Goal: Use online tool/utility: Utilize a website feature to perform a specific function

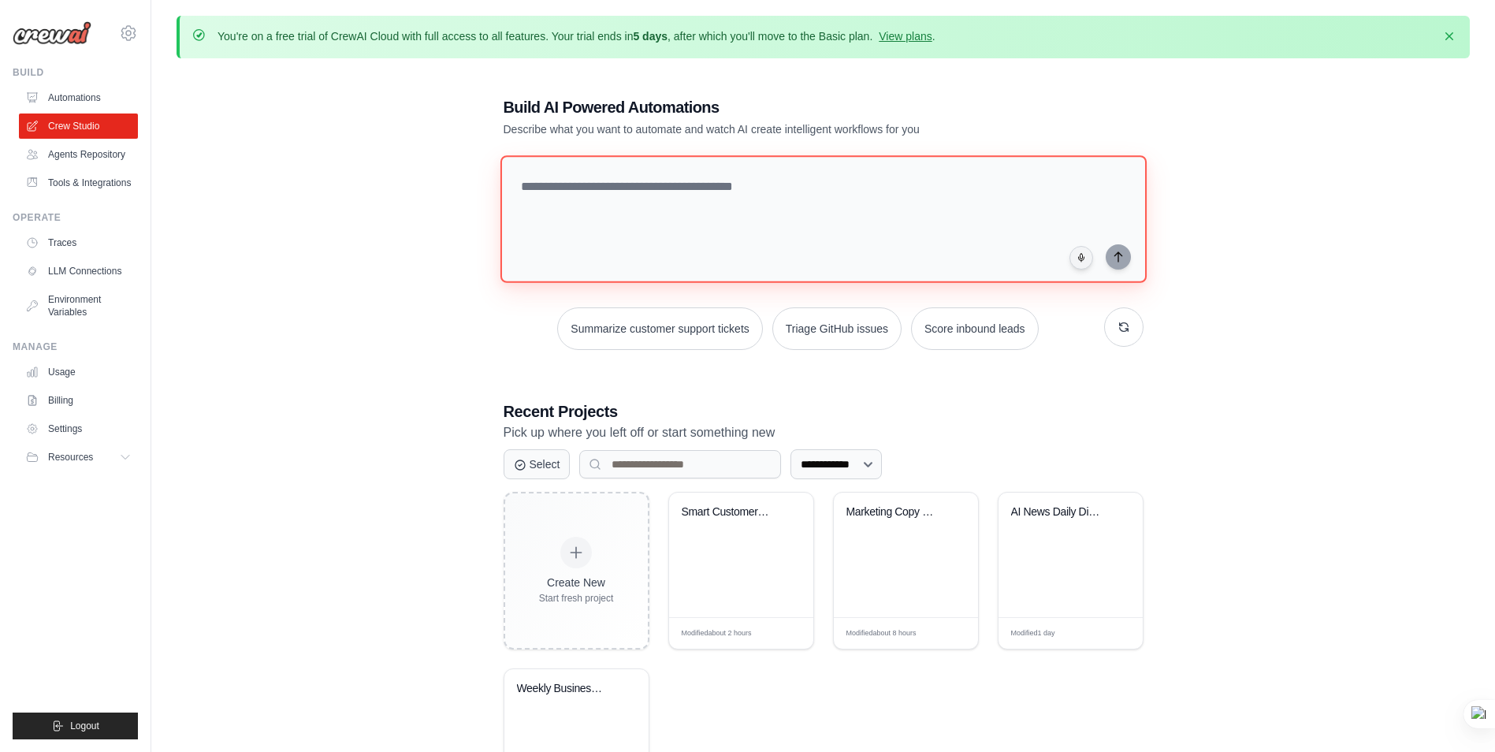
click at [608, 188] on textarea at bounding box center [823, 219] width 646 height 128
paste textarea "**********"
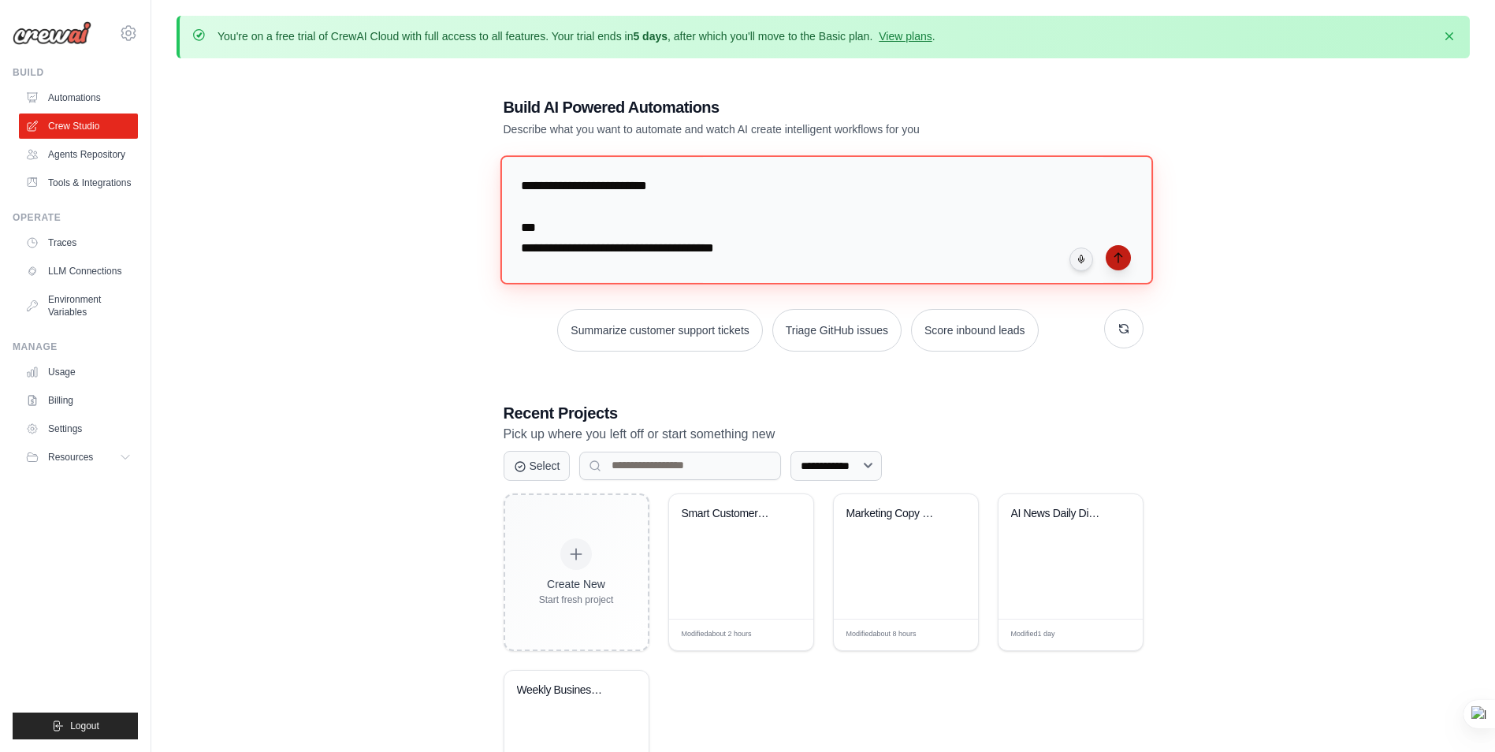
type textarea "**********"
click at [1121, 252] on icon "submit" at bounding box center [1118, 257] width 13 height 13
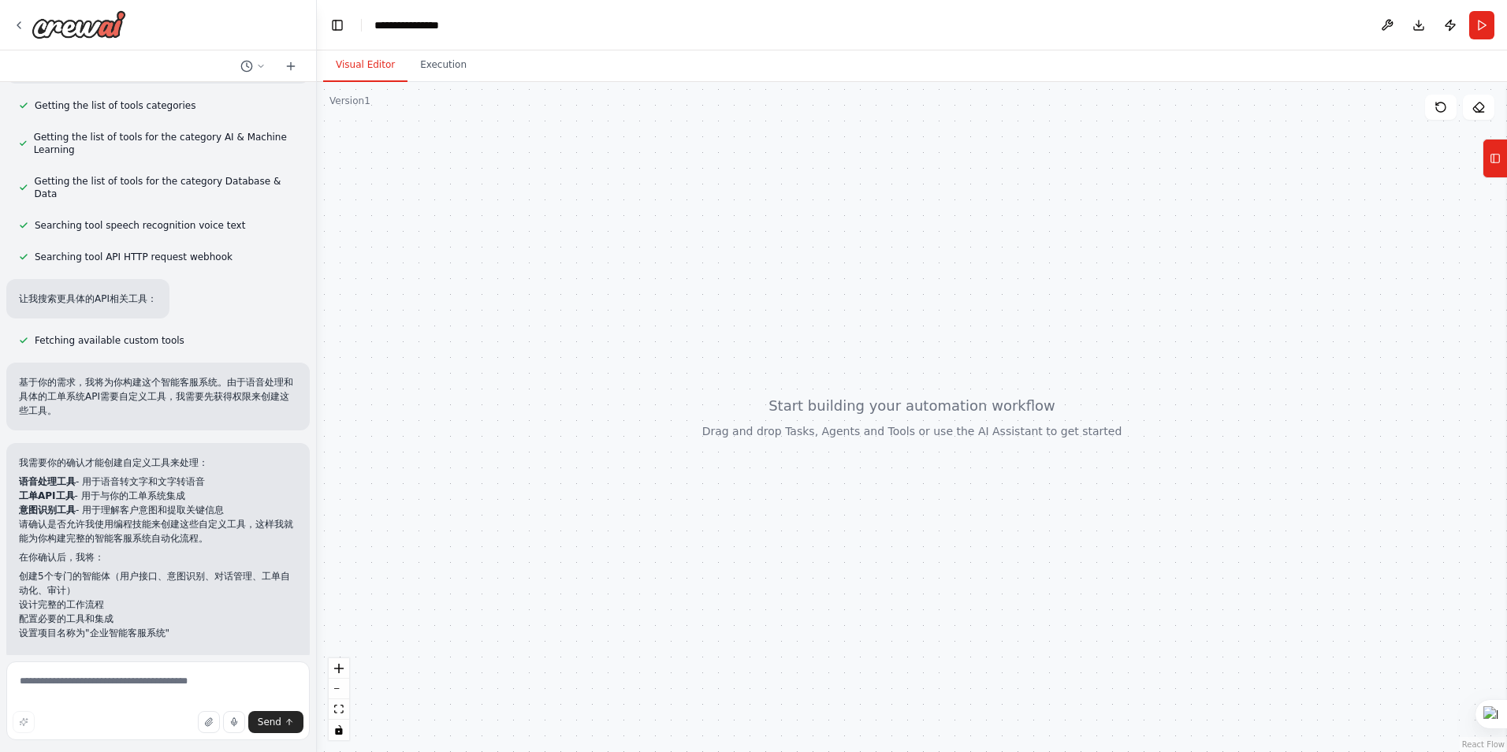
scroll to position [514, 0]
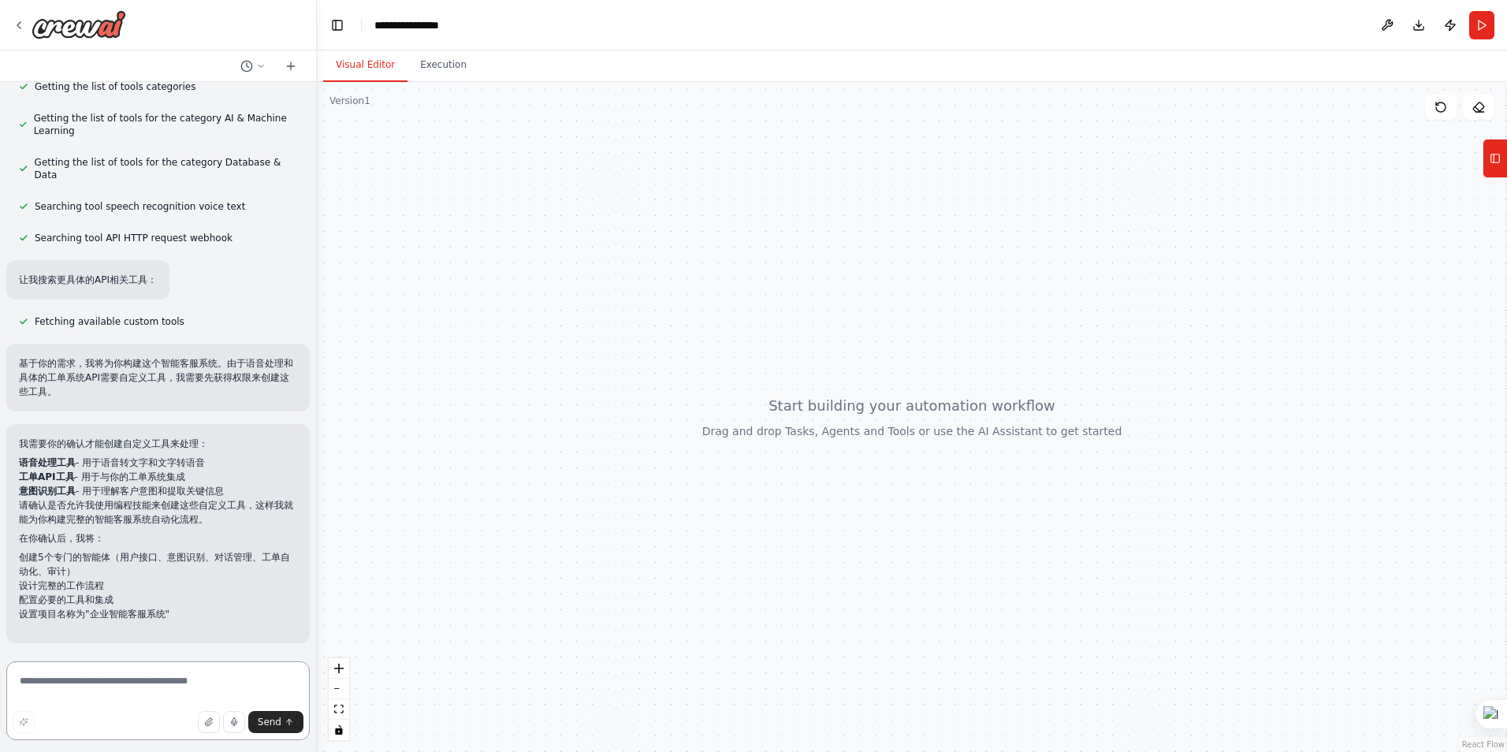
click at [139, 684] on textarea at bounding box center [157, 700] width 303 height 79
type textarea "**"
click at [0, 0] on sider-quick-compose-btn at bounding box center [0, 0] width 0 height 0
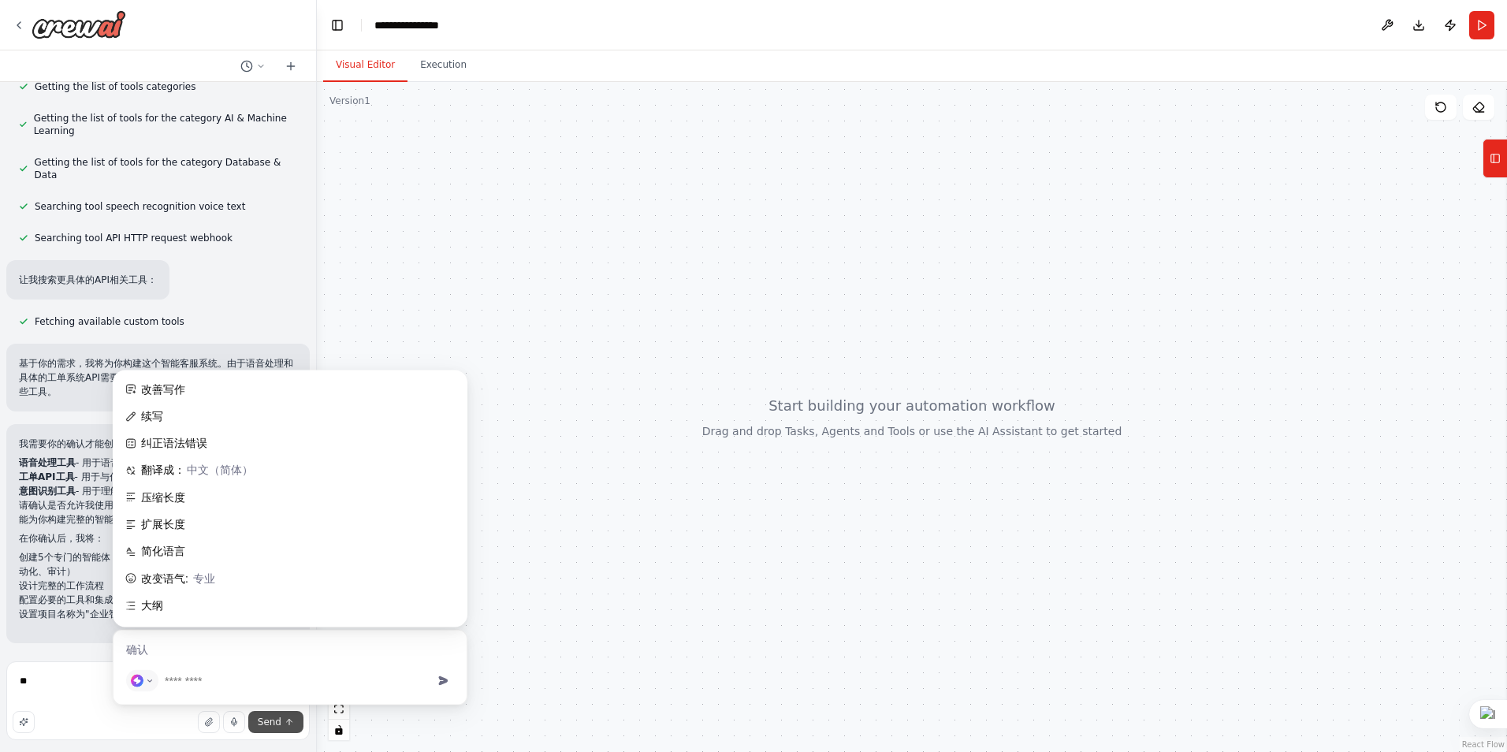
click at [262, 720] on span "Send" at bounding box center [270, 722] width 24 height 13
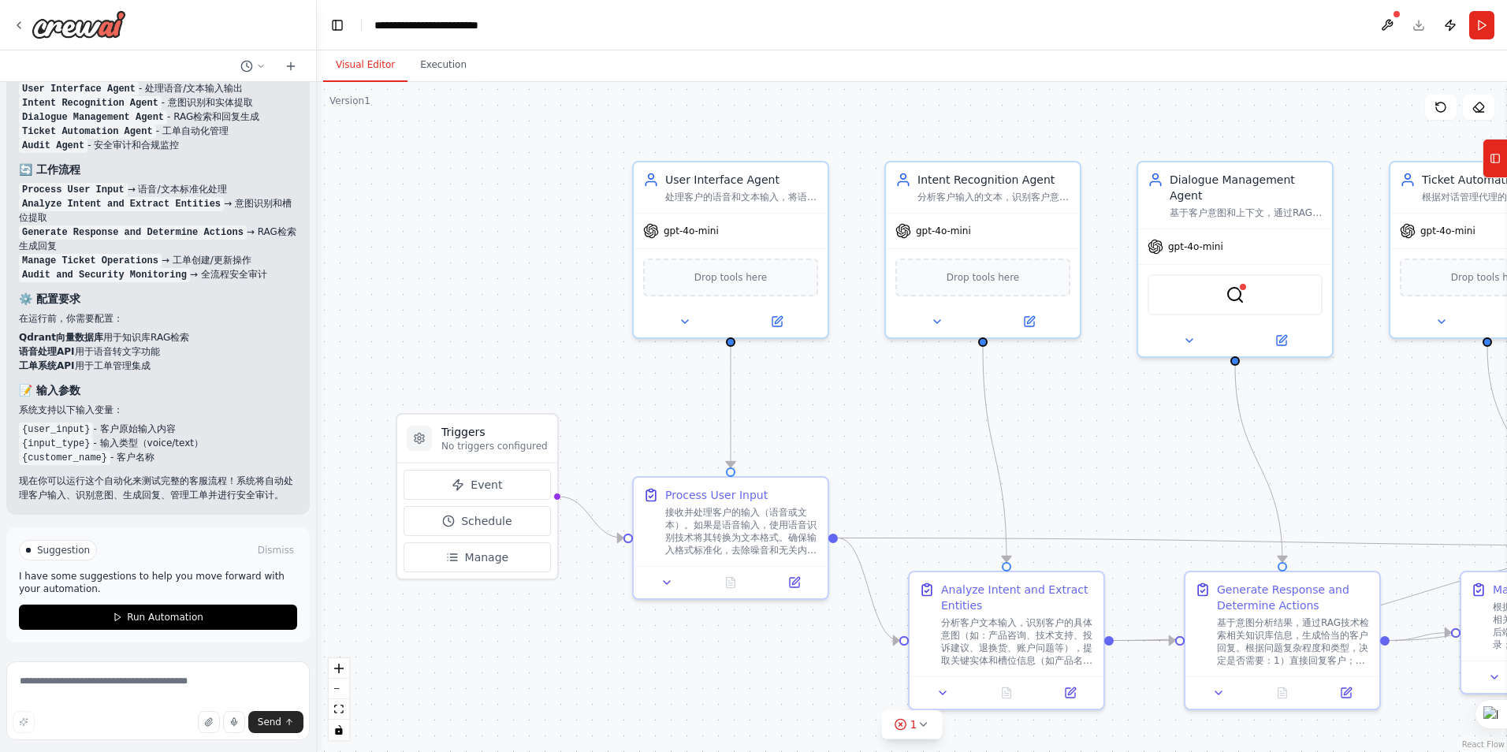
scroll to position [2224, 0]
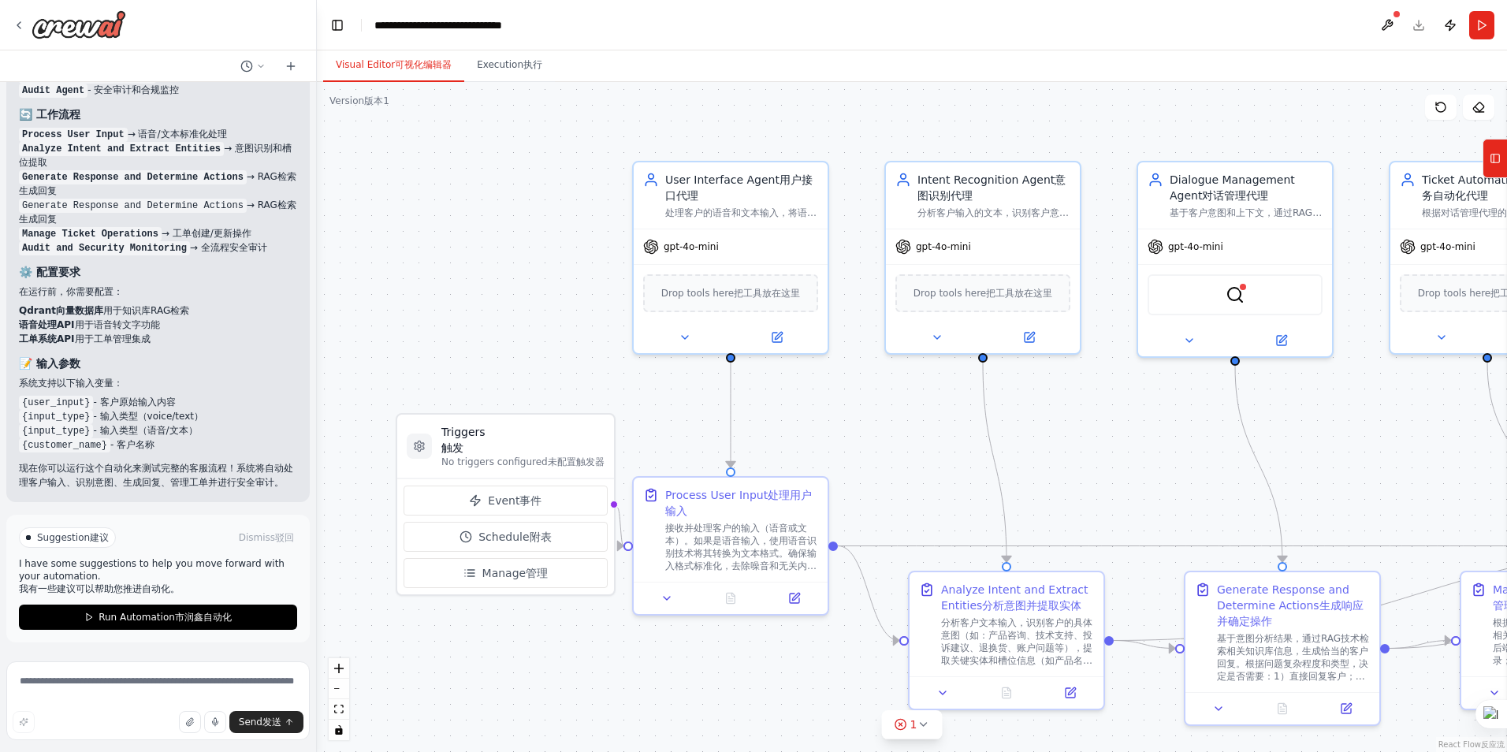
click at [904, 428] on div ".deletable-edge-delete-btn { width: 20px; height: 20px; border: 0px solid #ffff…" at bounding box center [912, 417] width 1190 height 670
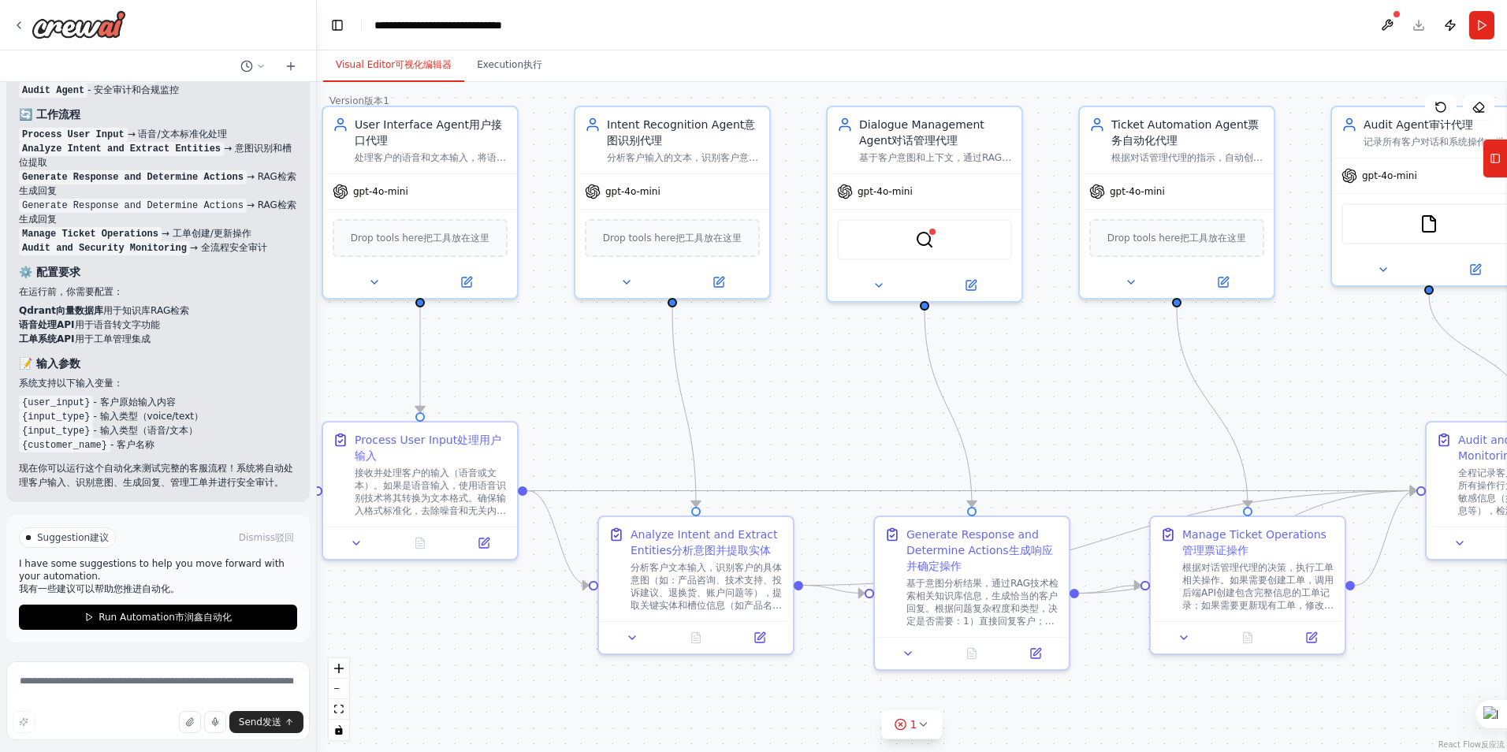
drag, startPoint x: 910, startPoint y: 481, endPoint x: 536, endPoint y: 432, distance: 376.8
click at [536, 432] on div ".deletable-edge-delete-btn { width: 20px; height: 20px; border: 0px solid #ffff…" at bounding box center [912, 417] width 1190 height 670
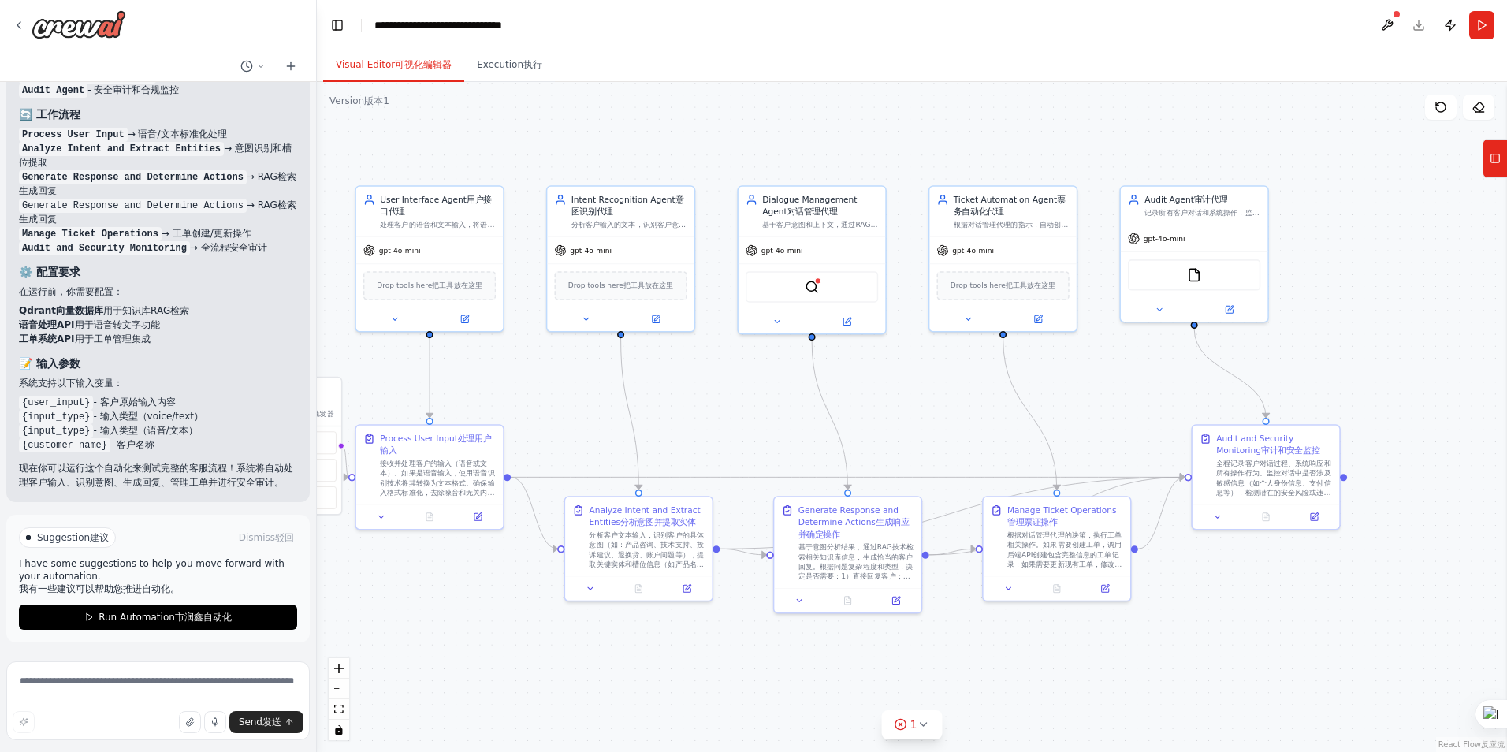
drag, startPoint x: 962, startPoint y: 417, endPoint x: 939, endPoint y: 418, distance: 22.9
click at [939, 418] on div ".deletable-edge-delete-btn { width: 20px; height: 20px; border: 0px solid #ffff…" at bounding box center [912, 417] width 1190 height 670
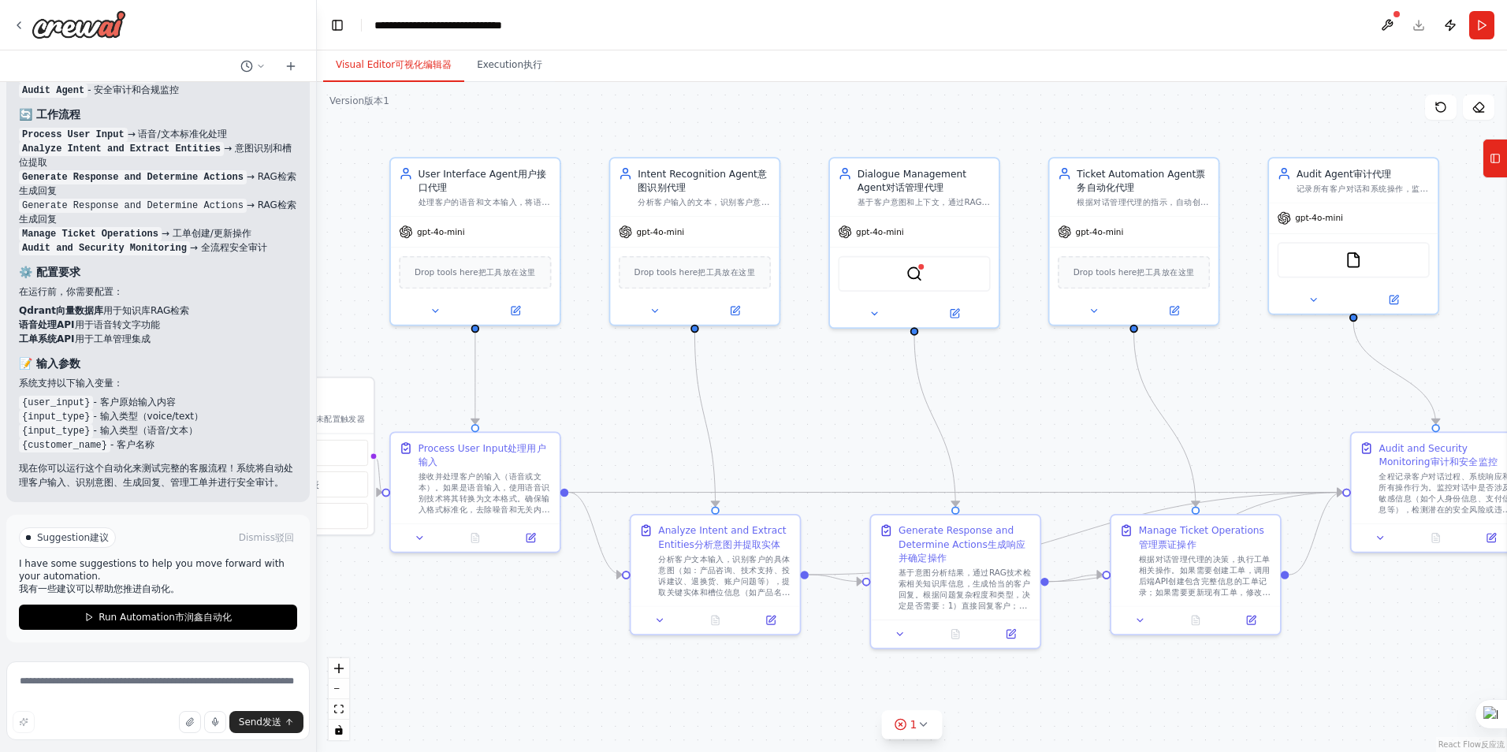
drag, startPoint x: 941, startPoint y: 419, endPoint x: 1056, endPoint y: 425, distance: 115.2
click at [1056, 425] on div ".deletable-edge-delete-btn { width: 20px; height: 20px; border: 0px solid #ffff…" at bounding box center [912, 417] width 1190 height 670
click at [1483, 24] on button "Run" at bounding box center [1481, 25] width 25 height 28
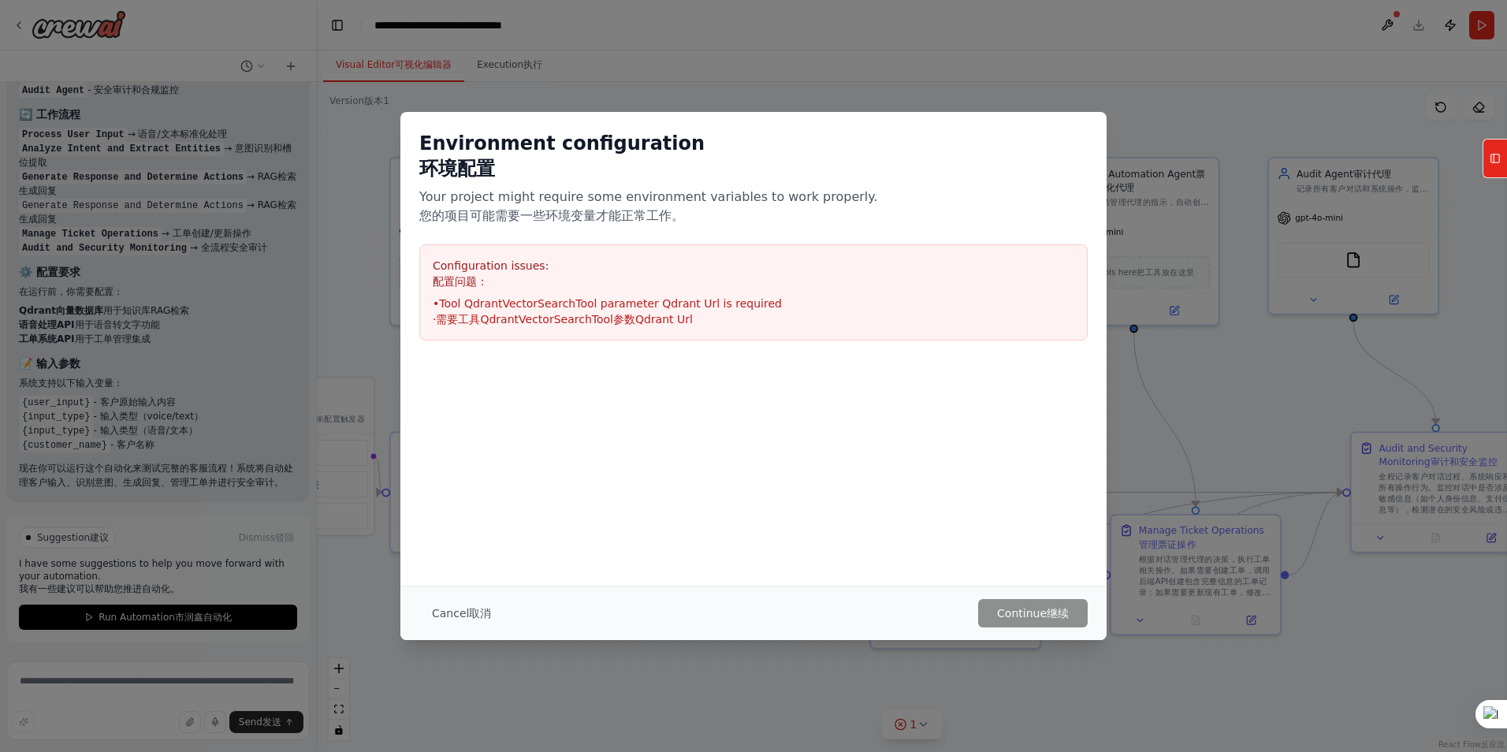
click at [1133, 449] on div "Environment configuration 环境配置 Your project might require some environment vari…" at bounding box center [753, 376] width 1507 height 752
click at [469, 618] on font "取消" at bounding box center [480, 613] width 22 height 13
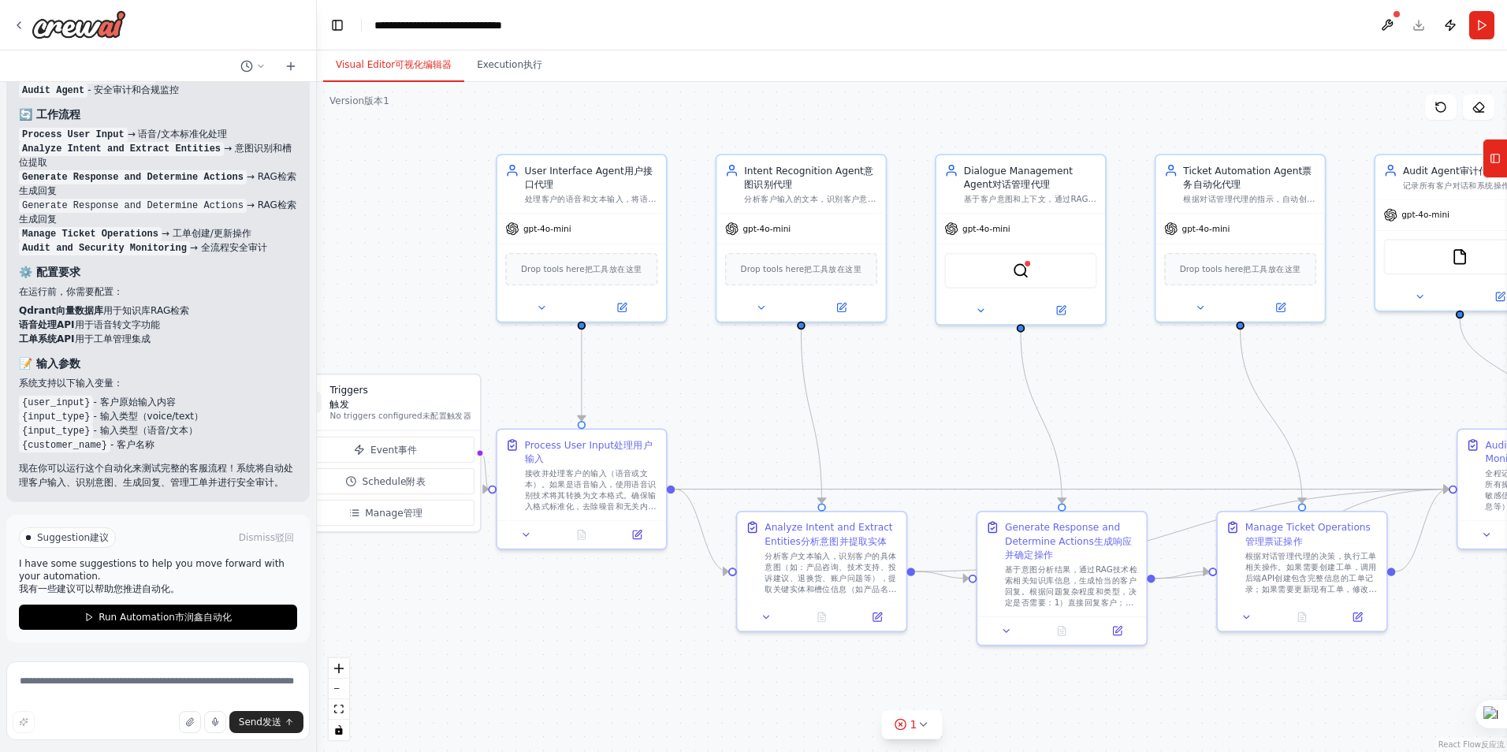
drag, startPoint x: 793, startPoint y: 414, endPoint x: 896, endPoint y: 413, distance: 103.3
click at [896, 413] on div ".deletable-edge-delete-btn { width: 20px; height: 20px; border: 0px solid #ffff…" at bounding box center [912, 417] width 1190 height 670
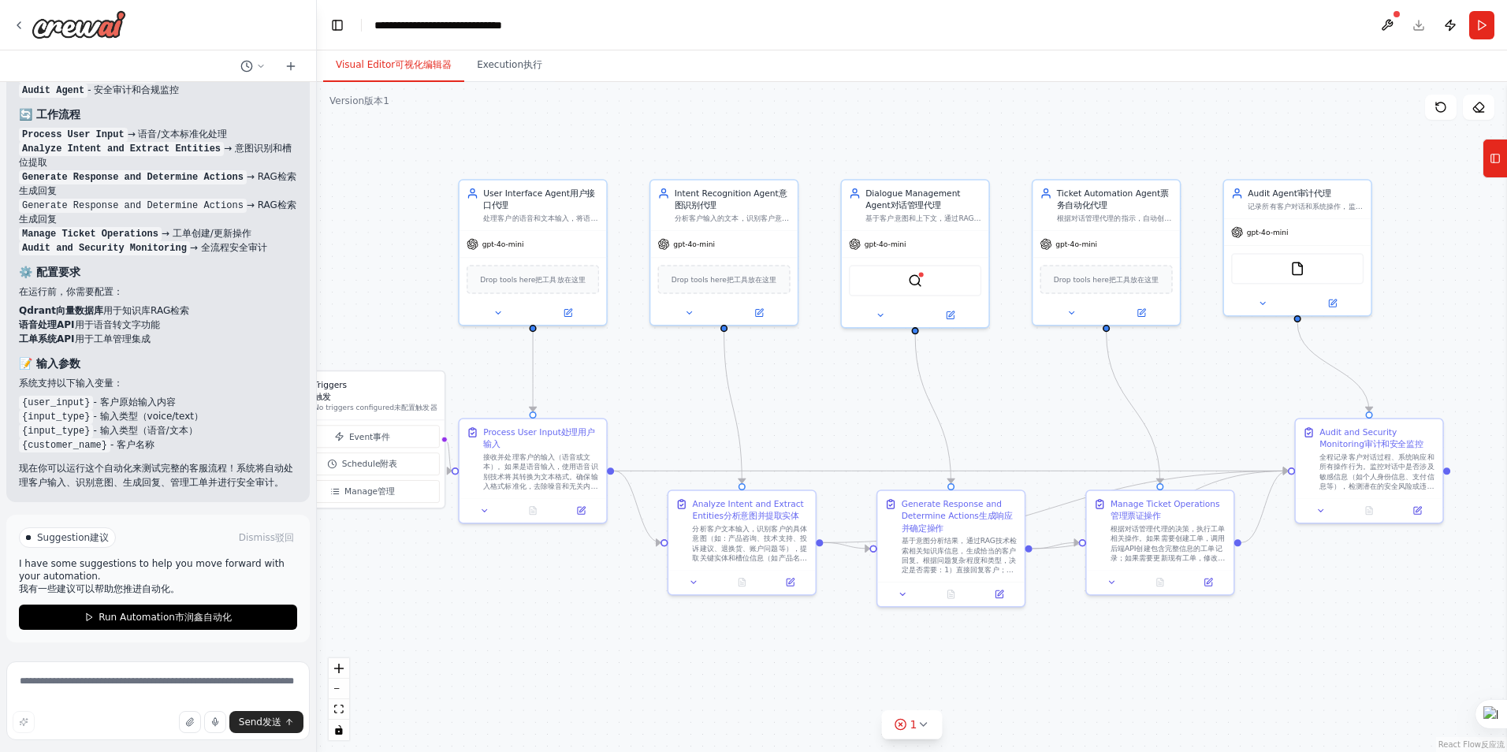
drag, startPoint x: 958, startPoint y: 382, endPoint x: 653, endPoint y: 464, distance: 315.8
click at [902, 381] on div ".deletable-edge-delete-btn { width: 20px; height: 20px; border: 0px solid #ffff…" at bounding box center [912, 417] width 1190 height 670
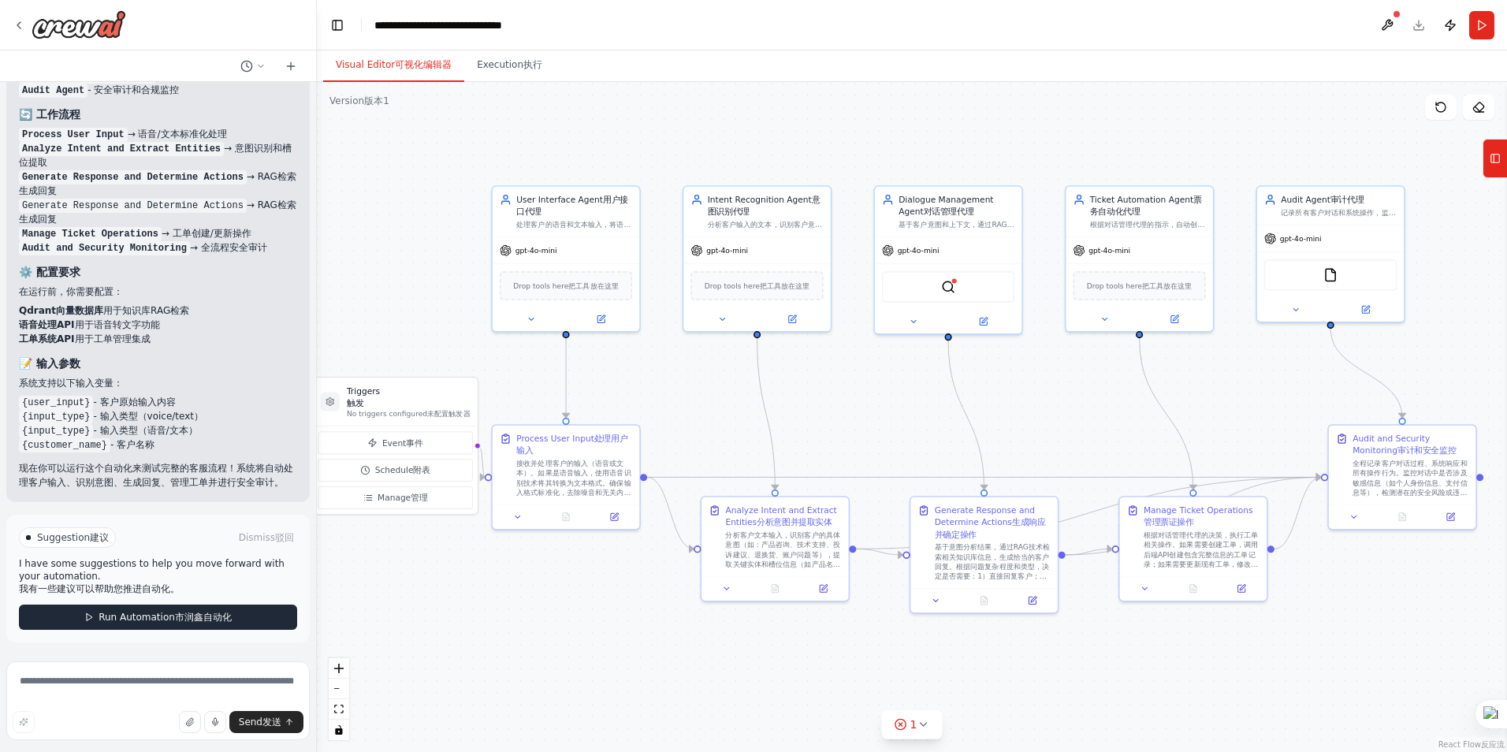
click at [220, 616] on font "市润鑫自动化" at bounding box center [203, 617] width 57 height 11
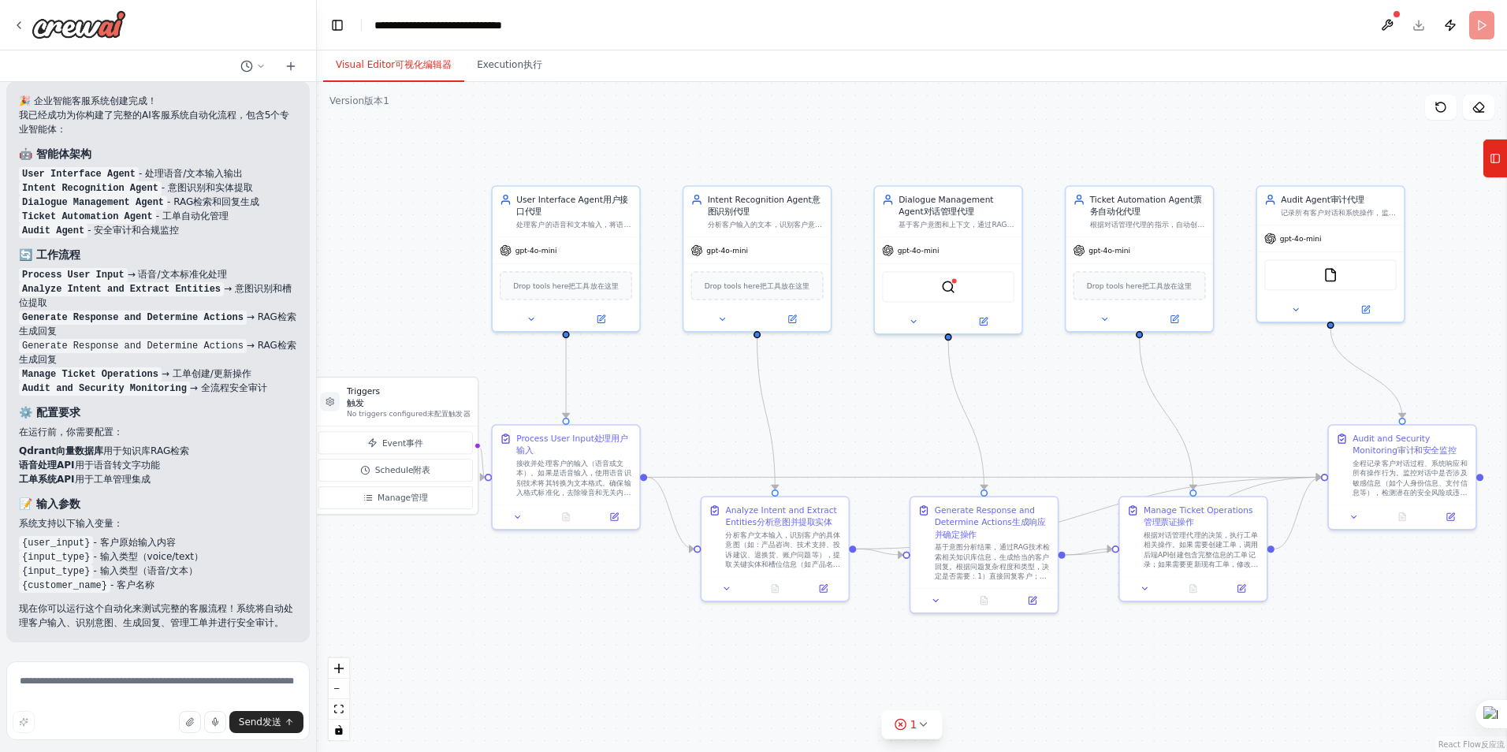
scroll to position [2150, 0]
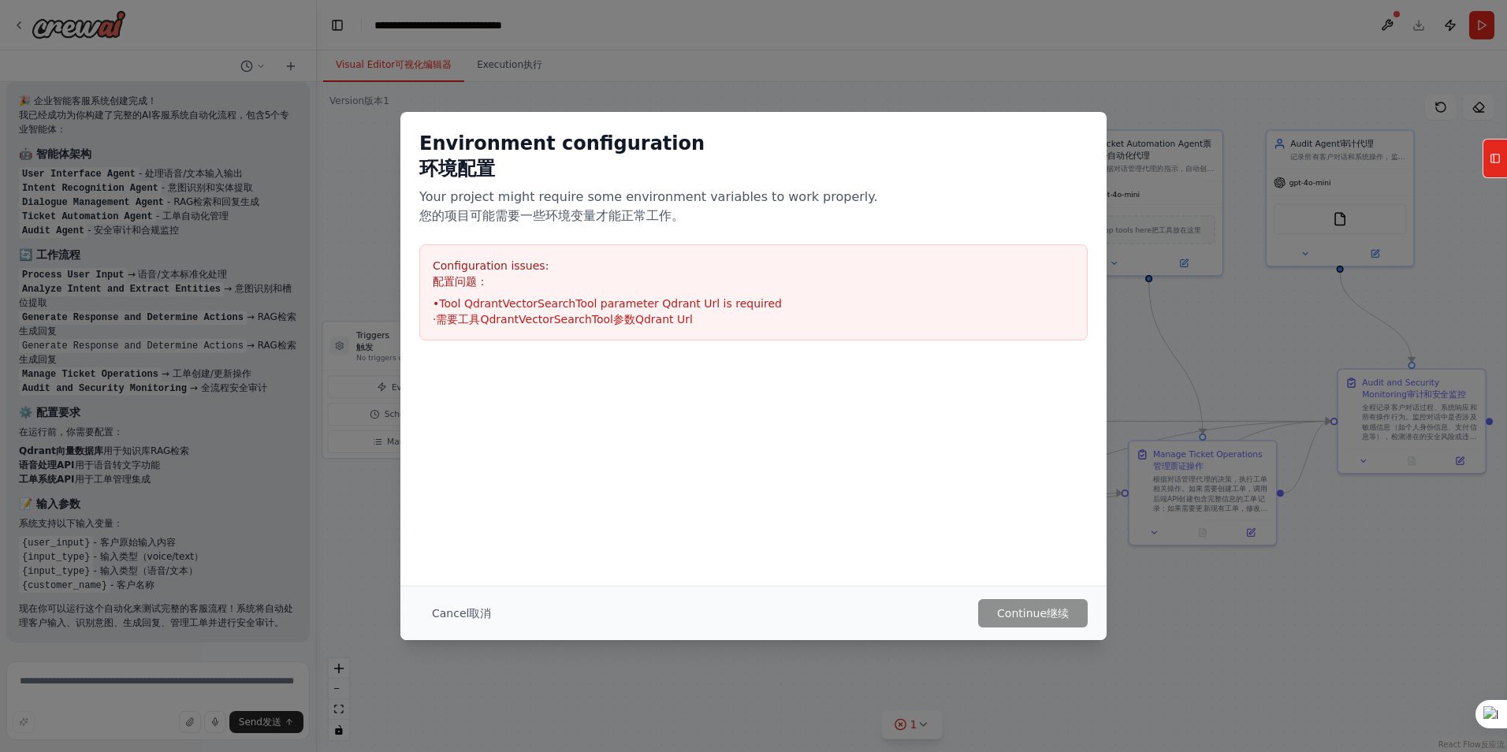
drag, startPoint x: 679, startPoint y: 656, endPoint x: 694, endPoint y: 596, distance: 61.7
click at [694, 596] on main "**********" at bounding box center [912, 376] width 1190 height 752
click at [469, 603] on button "Cancel 取消" at bounding box center [461, 613] width 84 height 28
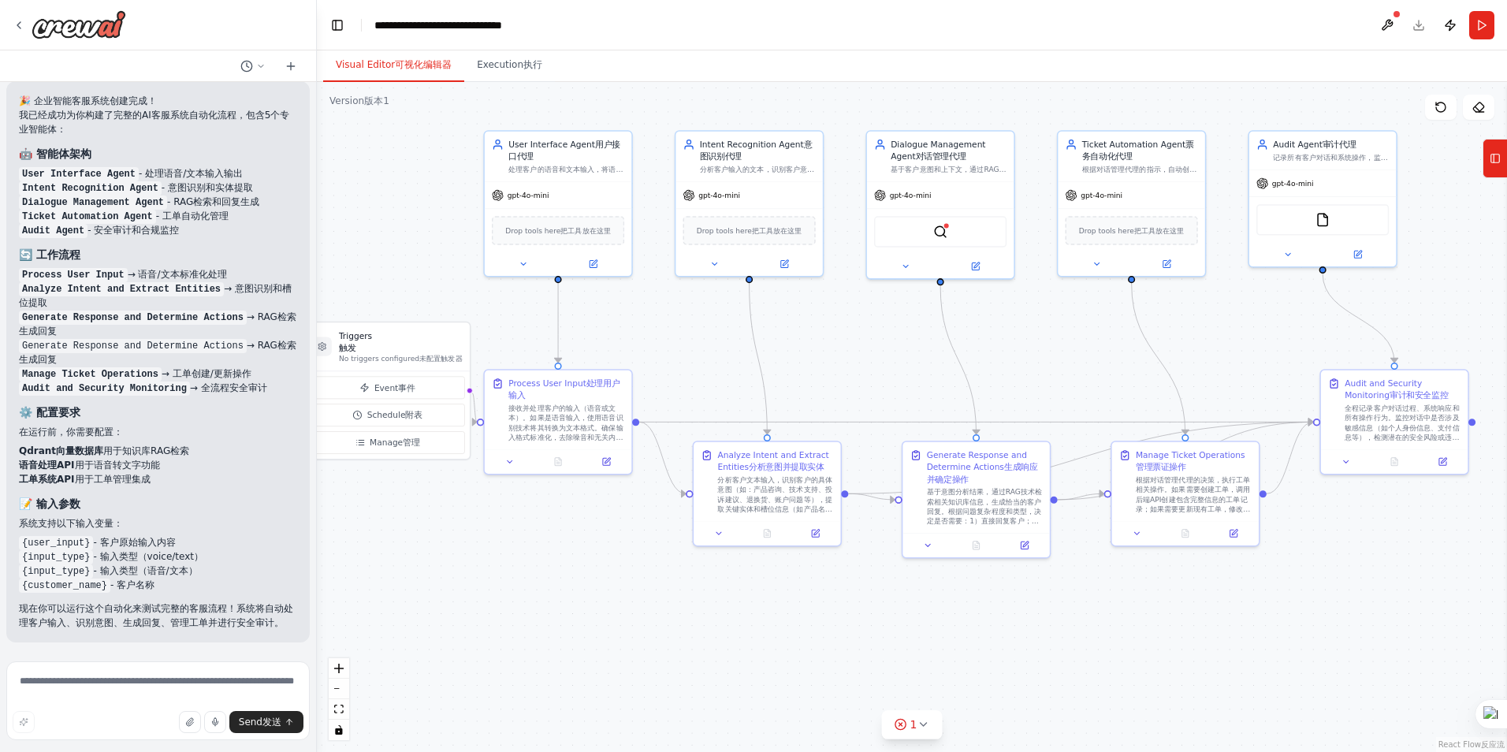
drag, startPoint x: 554, startPoint y: 601, endPoint x: 531, endPoint y: 607, distance: 23.5
click at [531, 607] on div ".deletable-edge-delete-btn { width: 20px; height: 20px; border: 0px solid #ffff…" at bounding box center [912, 417] width 1190 height 670
click at [961, 234] on div "QdrantVectorSearchTool" at bounding box center [940, 229] width 132 height 31
click at [942, 238] on div "QdrantVectorSearchTool" at bounding box center [940, 229] width 132 height 31
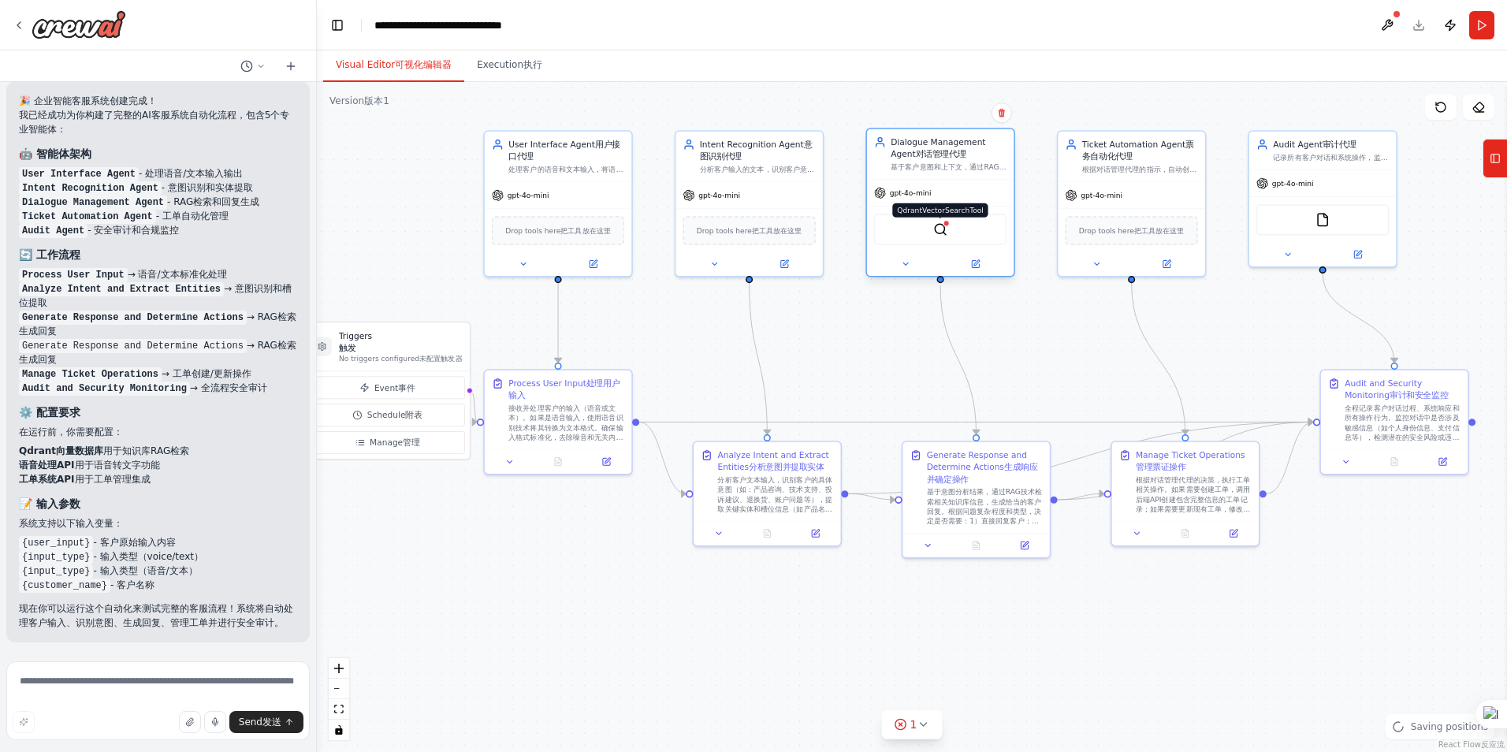
click at [941, 229] on img at bounding box center [940, 229] width 14 height 14
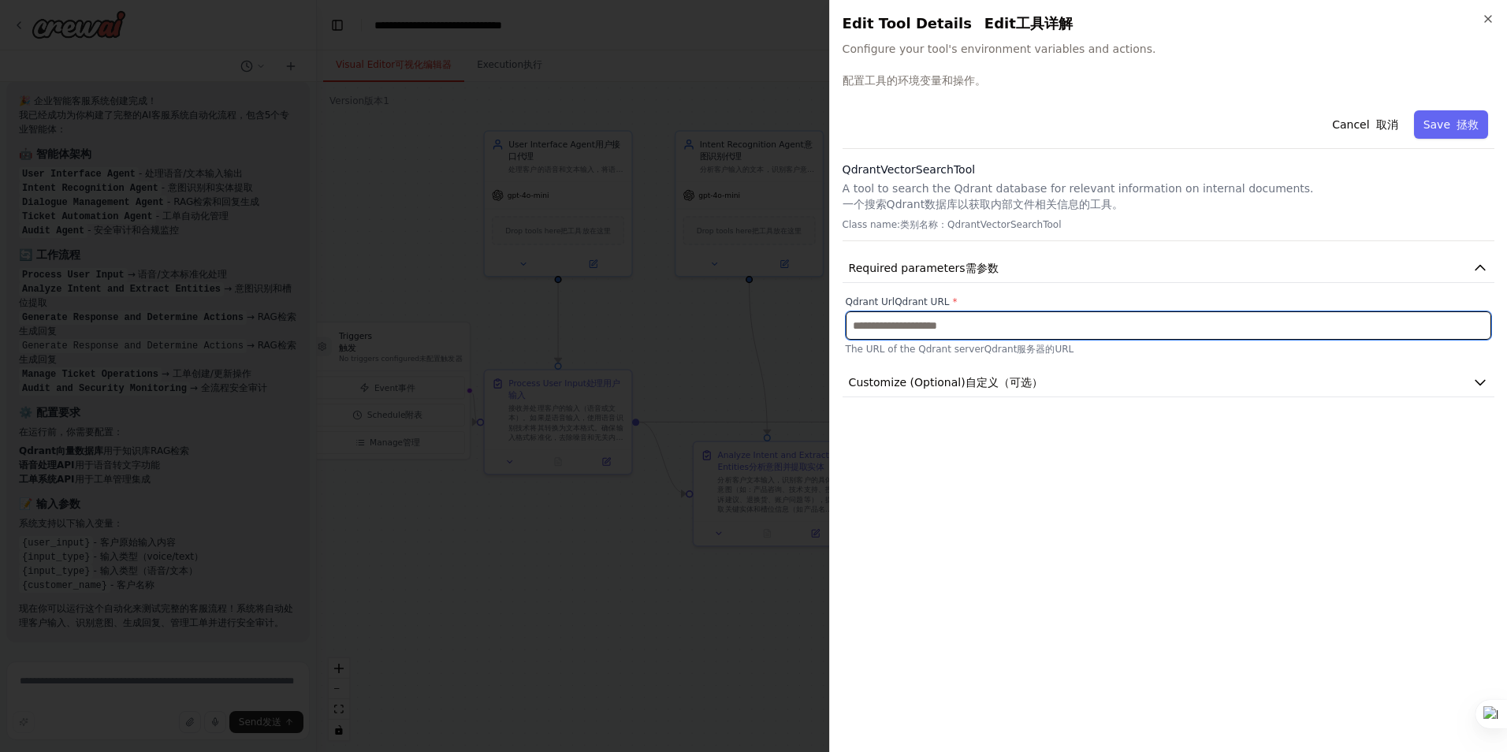
click at [973, 340] on input "text" at bounding box center [1169, 325] width 646 height 28
paste input "**********"
type input "**********"
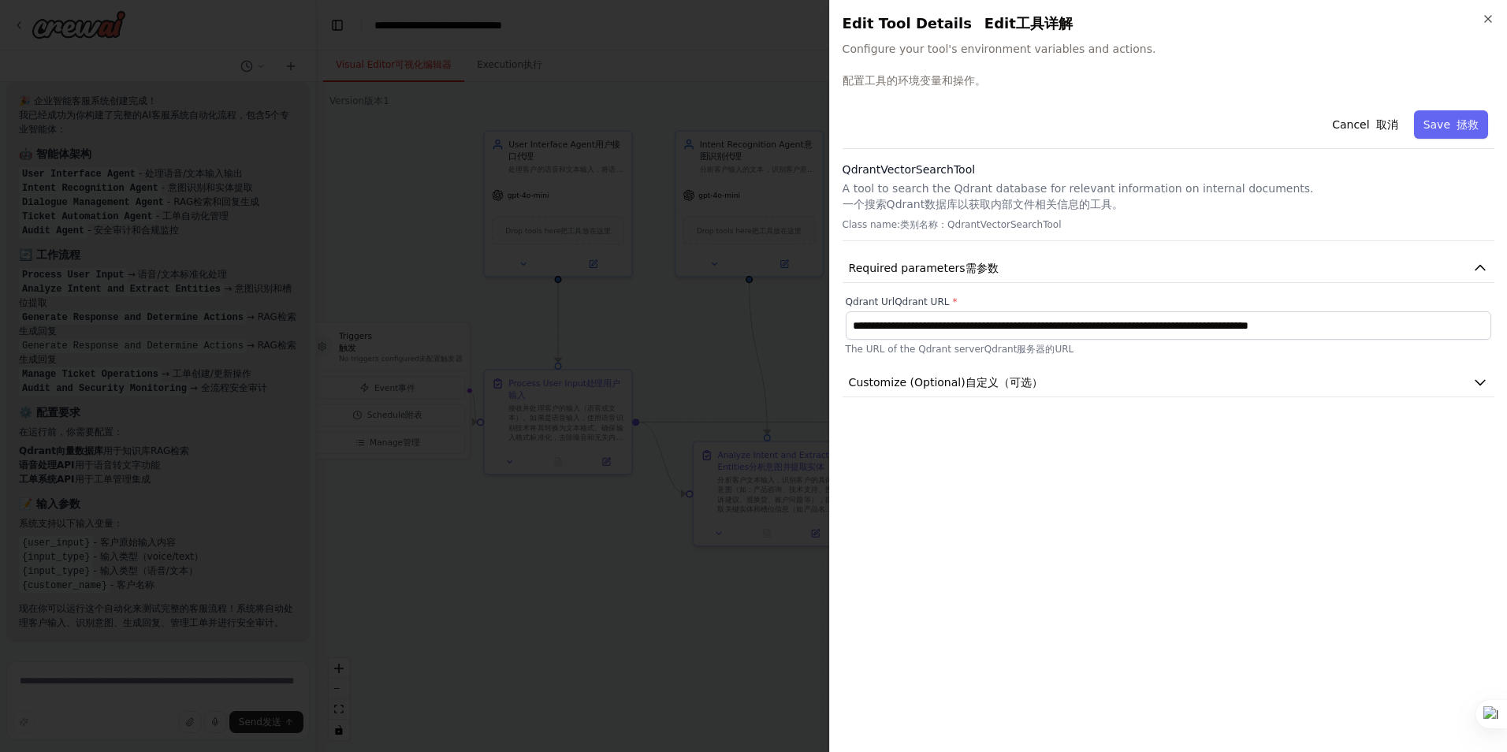
click at [1103, 523] on div "**********" at bounding box center [1169, 421] width 652 height 635
click at [1473, 132] on font "拯救" at bounding box center [1468, 125] width 22 height 16
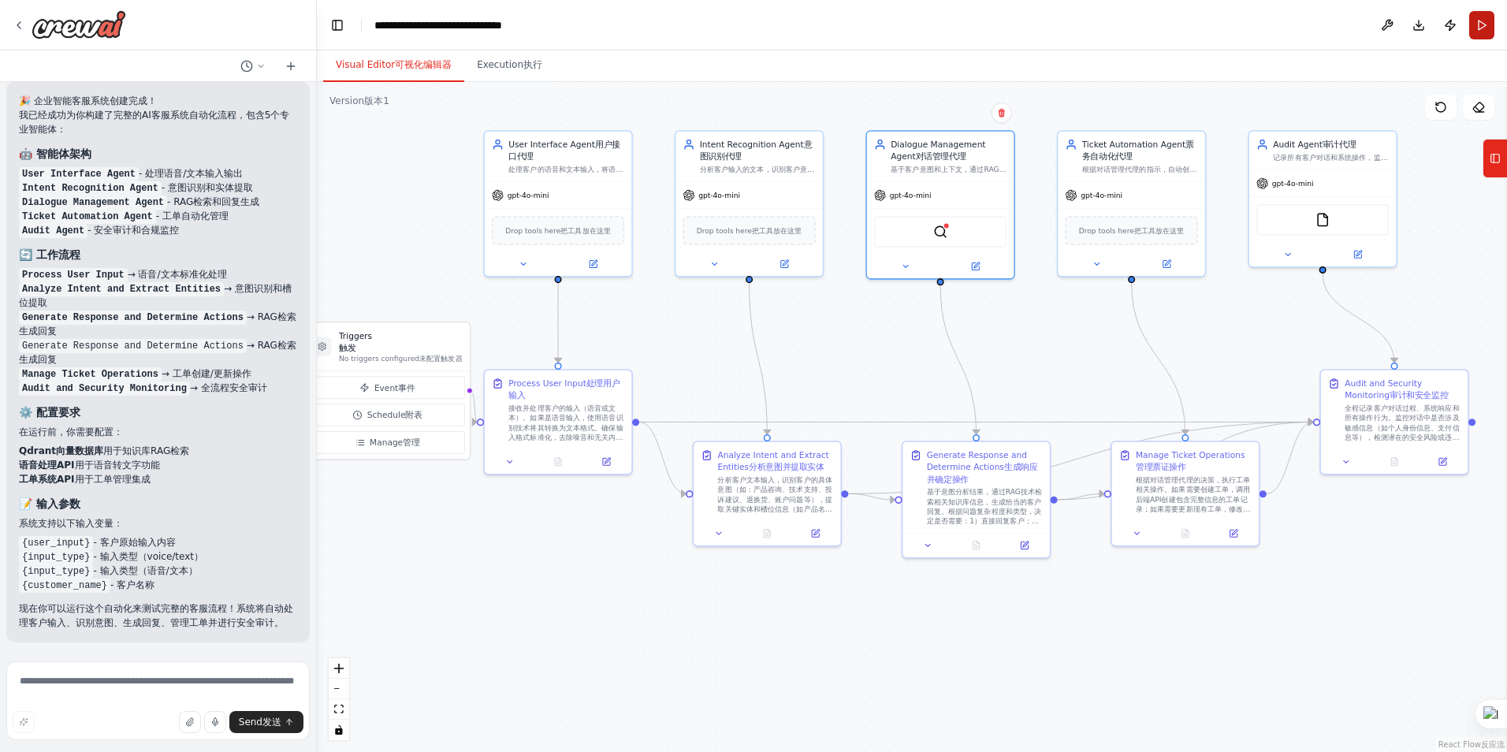
click at [1489, 35] on button "Run" at bounding box center [1481, 25] width 25 height 28
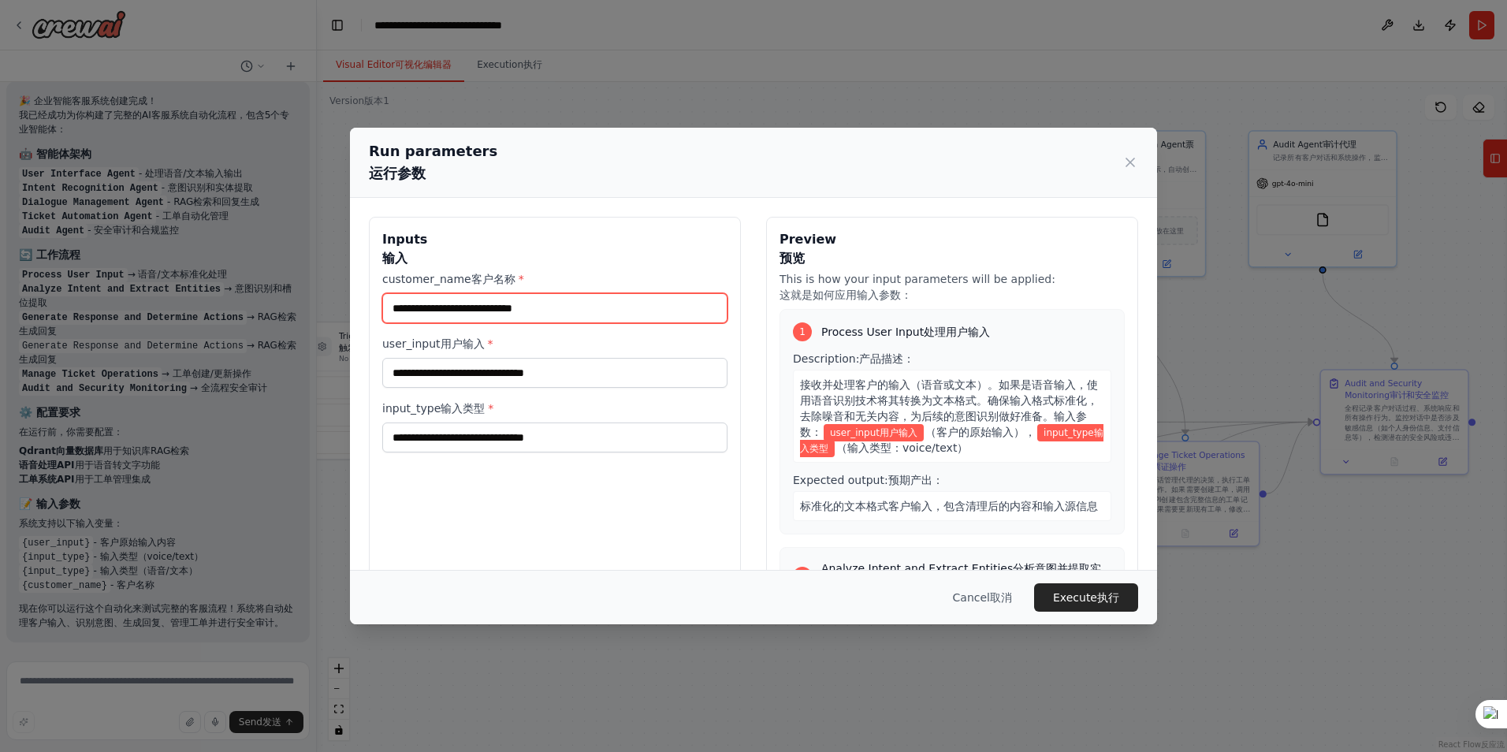
click at [623, 322] on input "customer_name 客户名称 *" at bounding box center [554, 308] width 345 height 30
type input "**"
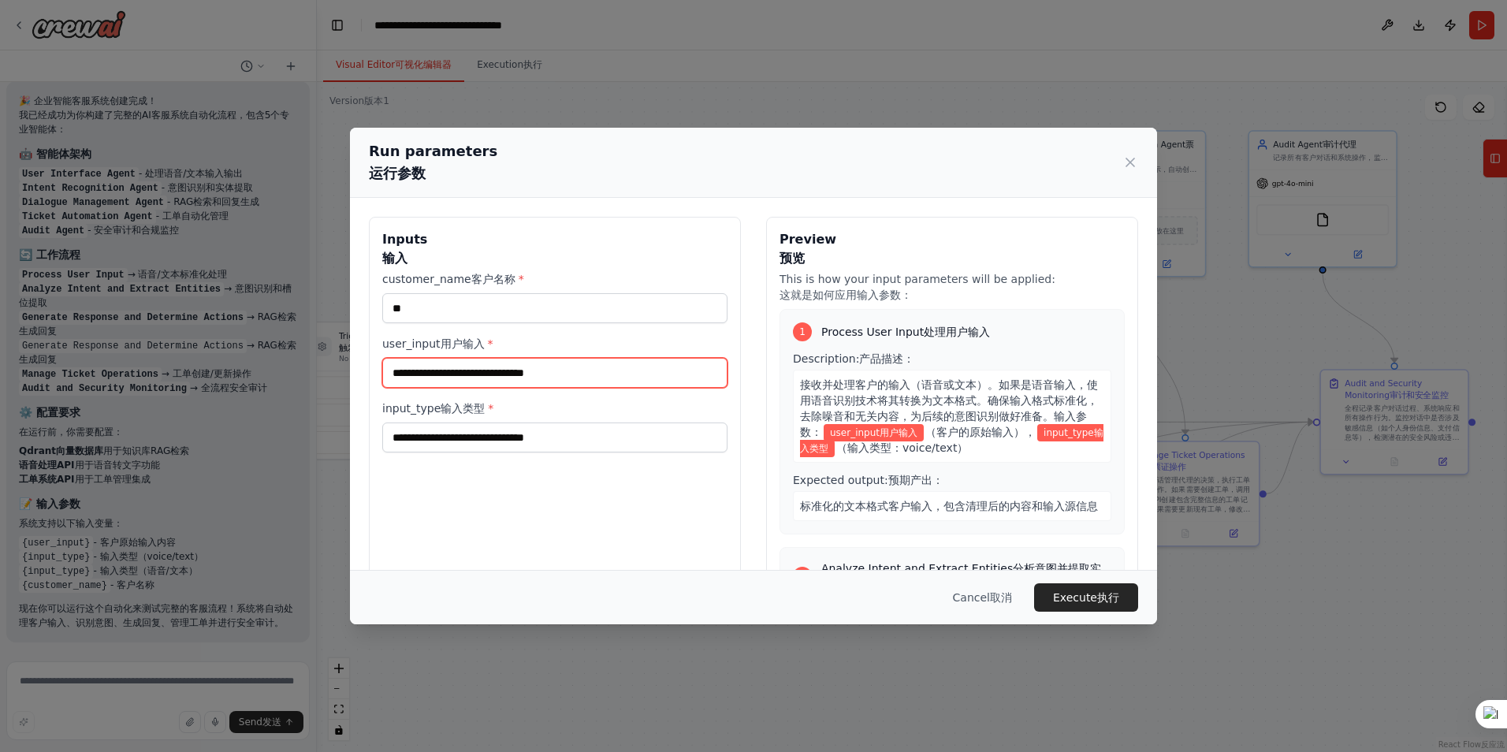
click at [576, 387] on input "user_input 用户输入 *" at bounding box center [554, 373] width 345 height 30
type input "*******"
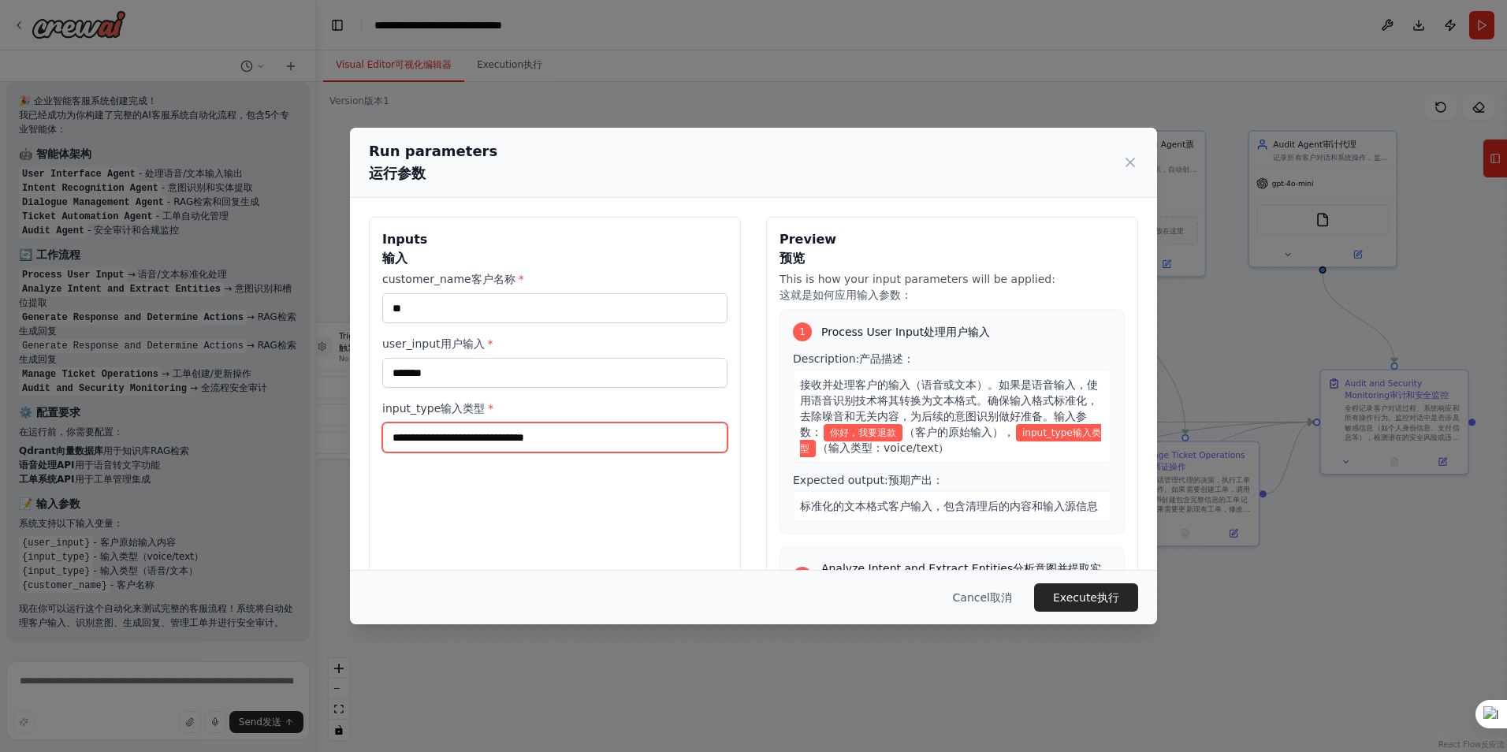
click at [516, 452] on input "input_type 输入类型 *" at bounding box center [554, 437] width 345 height 30
type input "**"
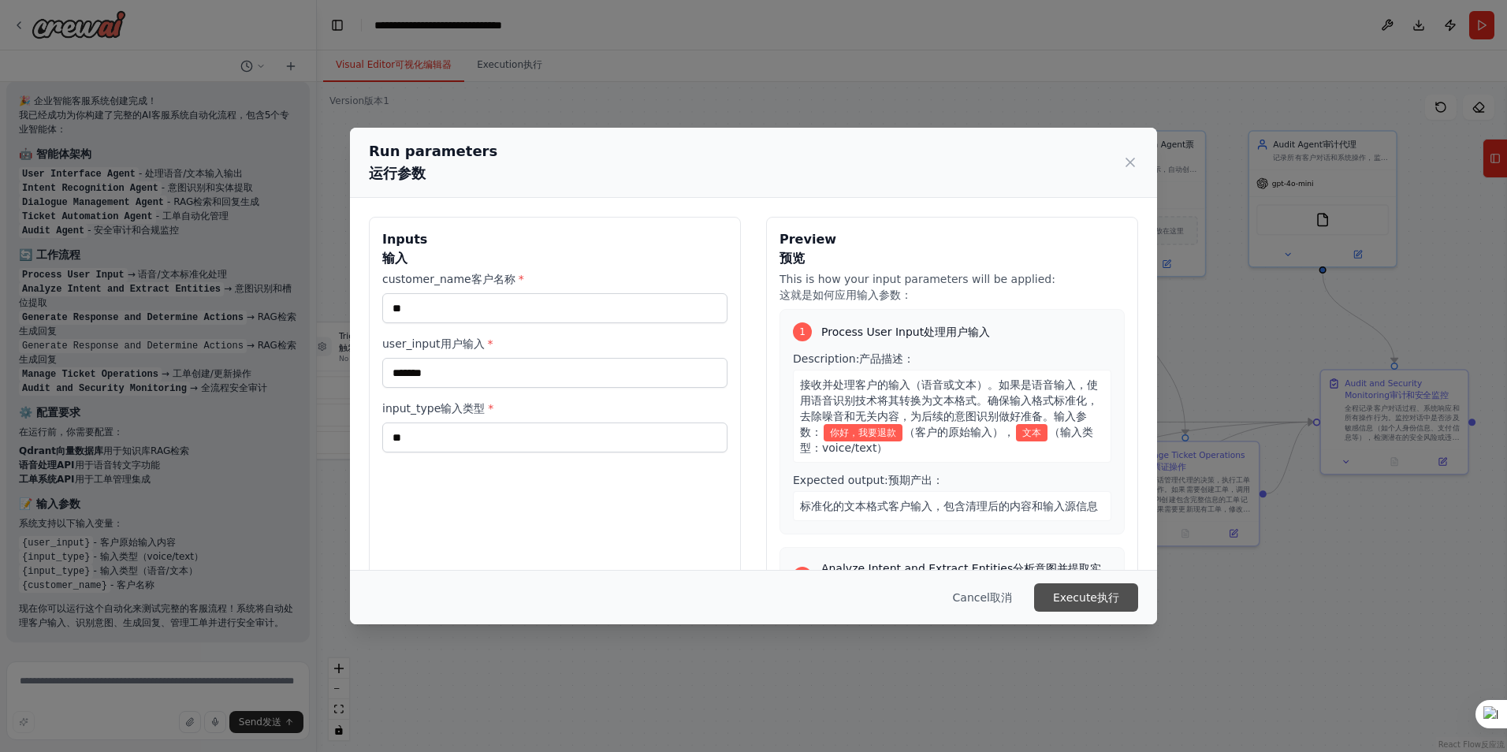
click at [1083, 601] on font "Execute" at bounding box center [1075, 598] width 44 height 16
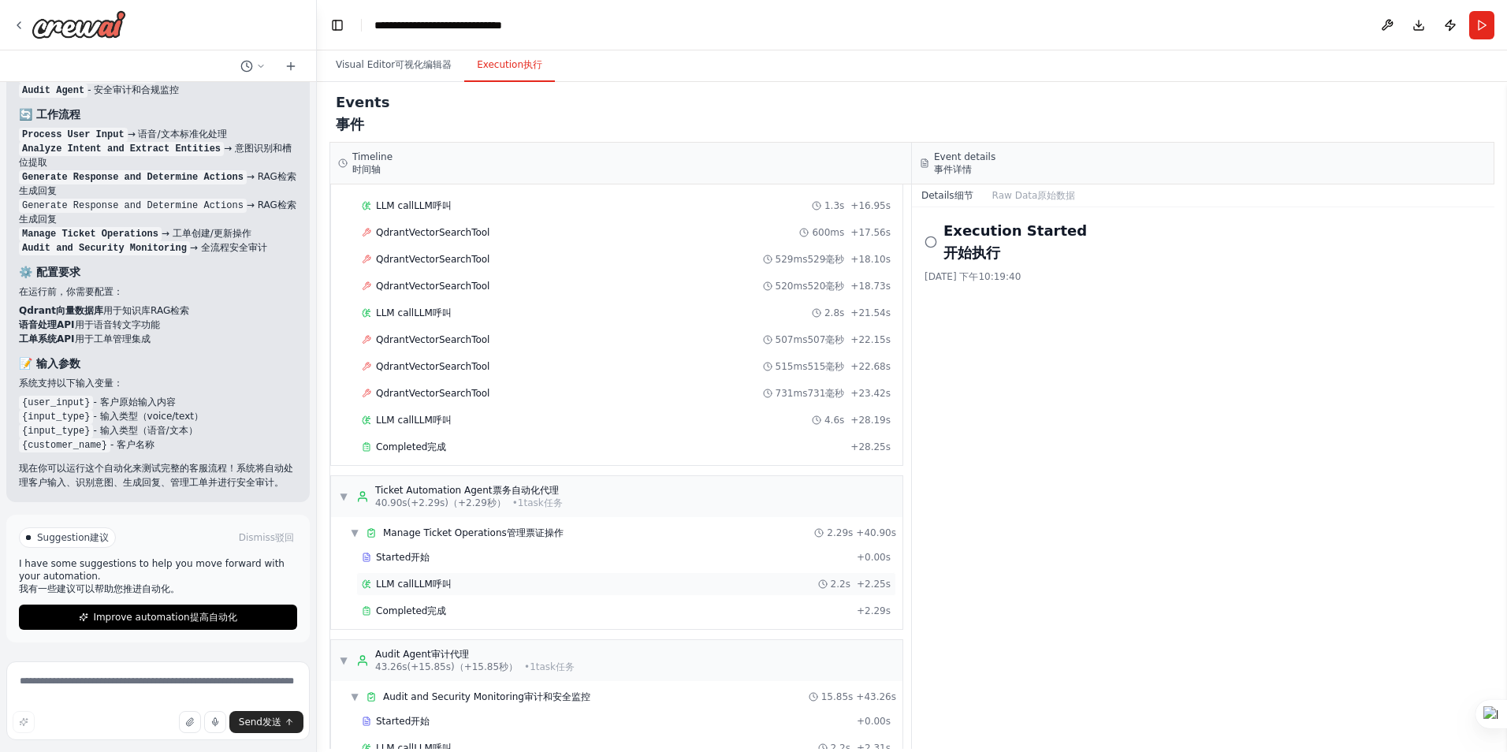
scroll to position [875, 0]
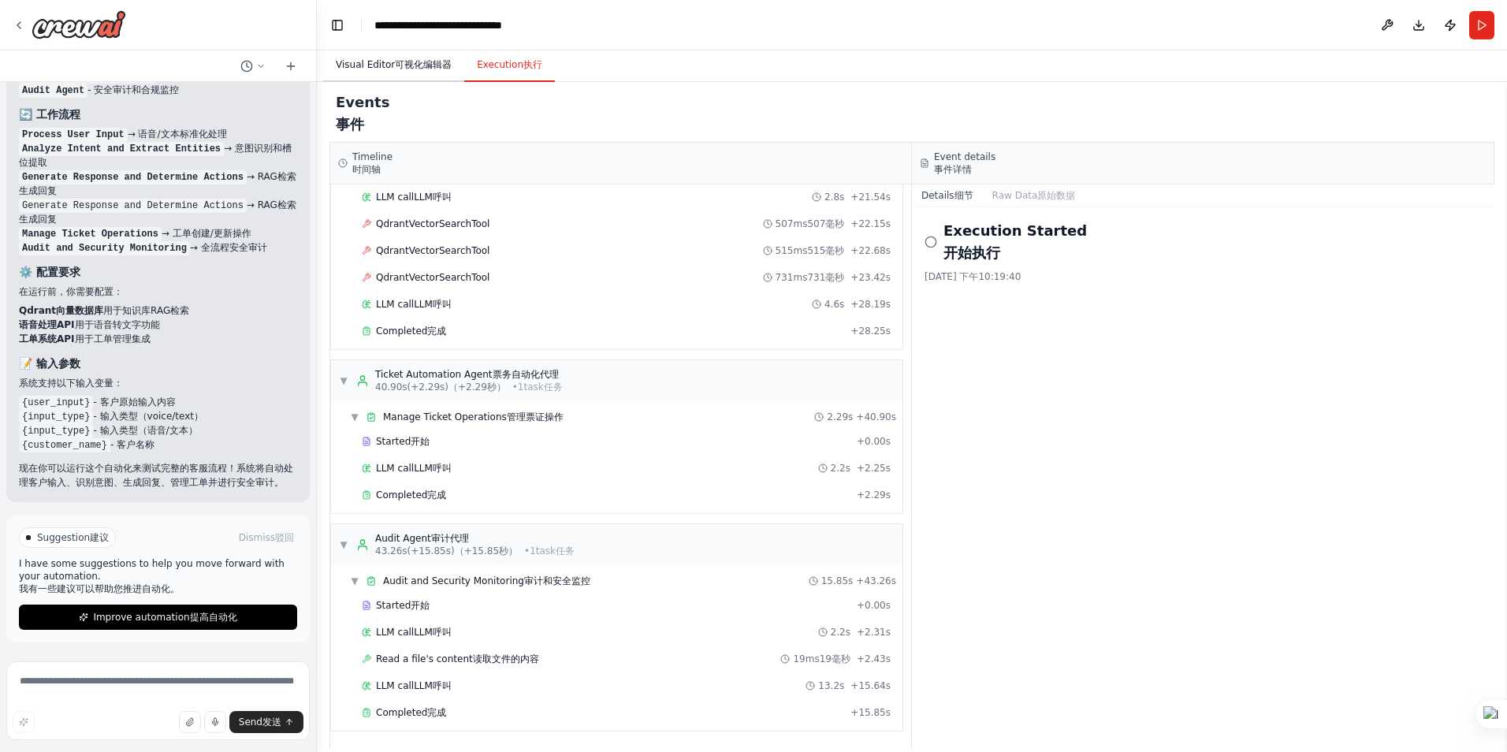
click at [399, 73] on button "Visual Editor 可视化编辑器" at bounding box center [393, 65] width 141 height 33
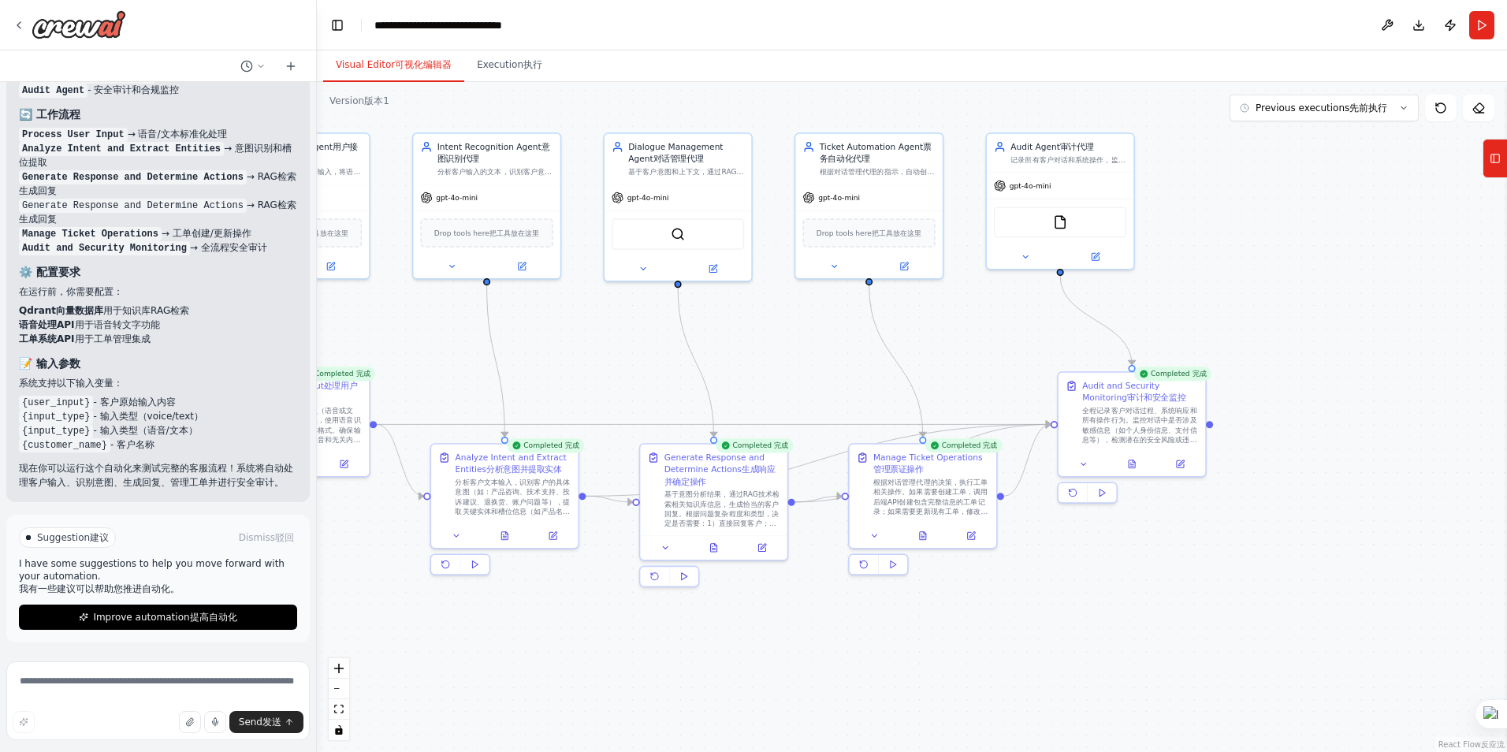
drag, startPoint x: 1125, startPoint y: 328, endPoint x: 820, endPoint y: 355, distance: 306.2
click at [794, 336] on div ".deletable-edge-delete-btn { width: 20px; height: 20px; border: 0px solid #ffff…" at bounding box center [912, 417] width 1190 height 670
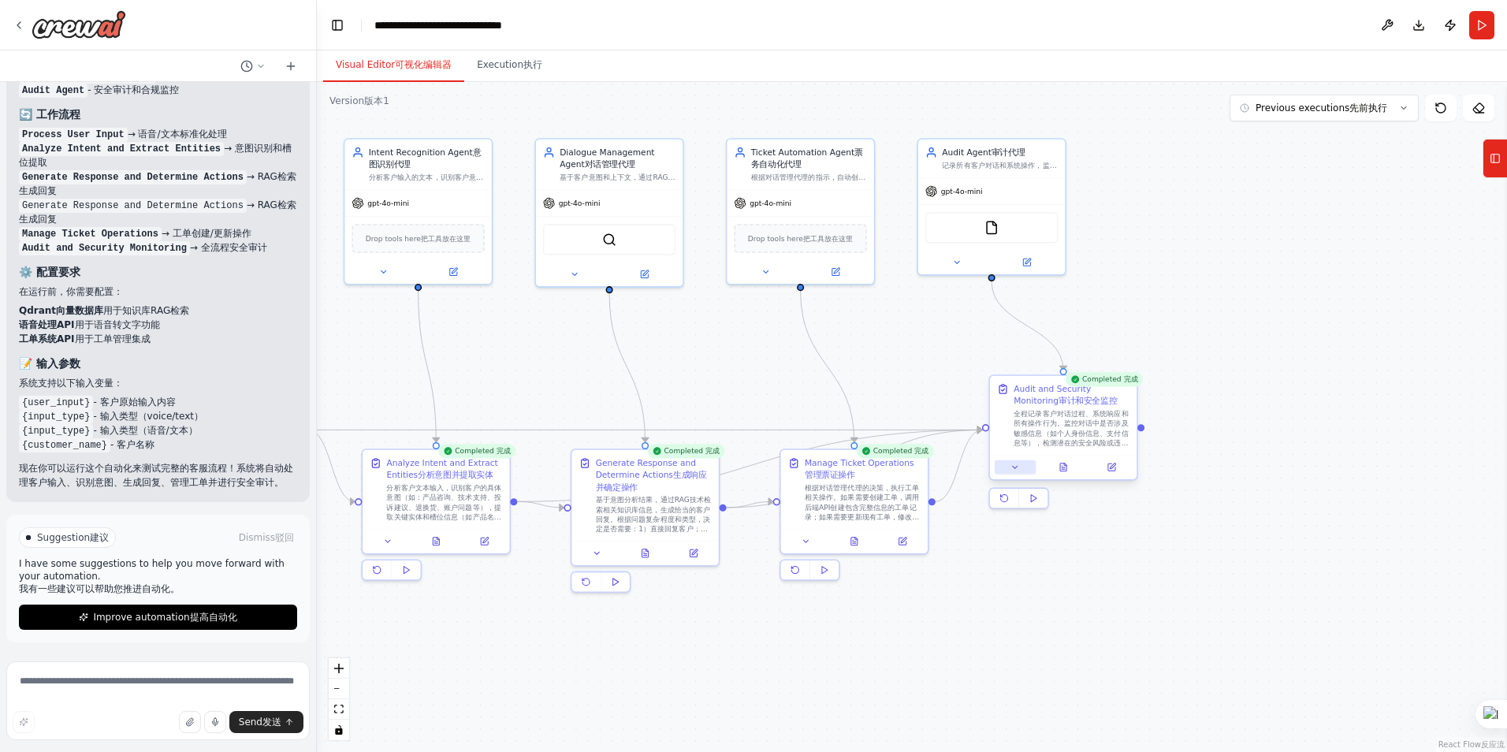
scroll to position [2294, 0]
click at [1064, 472] on button at bounding box center [1063, 467] width 50 height 14
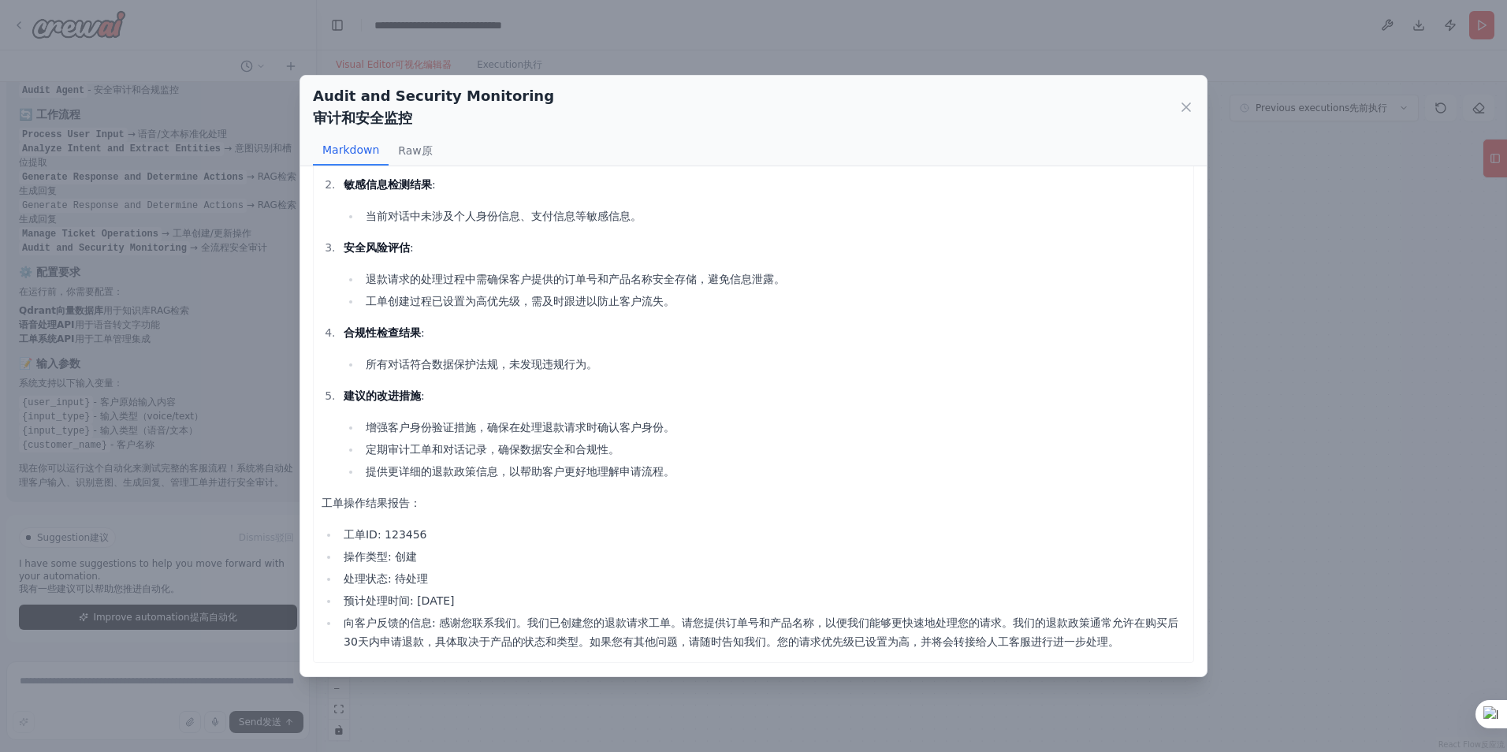
scroll to position [156, 0]
click at [1233, 508] on div "Audit and Security Monitoring 审计和安全监控 Markdown Raw 原 安全审计报告： 对话记录 : 客户输入: "你好，我…" at bounding box center [753, 376] width 1507 height 752
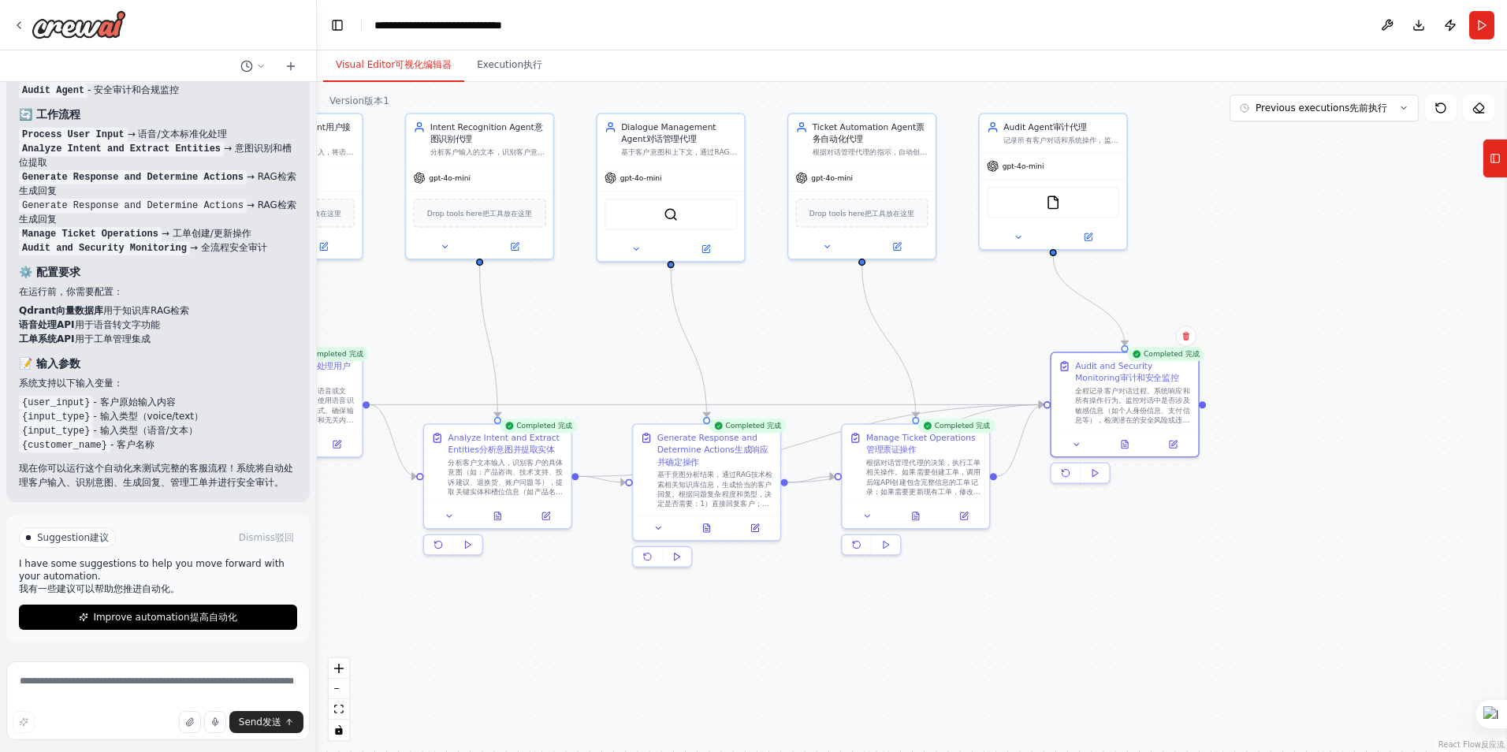
drag, startPoint x: 1092, startPoint y: 539, endPoint x: 1158, endPoint y: 511, distance: 71.3
click at [1158, 511] on div ".deletable-edge-delete-btn { width: 20px; height: 20px; border: 0px solid #ffff…" at bounding box center [912, 417] width 1190 height 670
click at [932, 514] on button at bounding box center [925, 511] width 50 height 14
click at [925, 509] on icon at bounding box center [925, 511] width 6 height 8
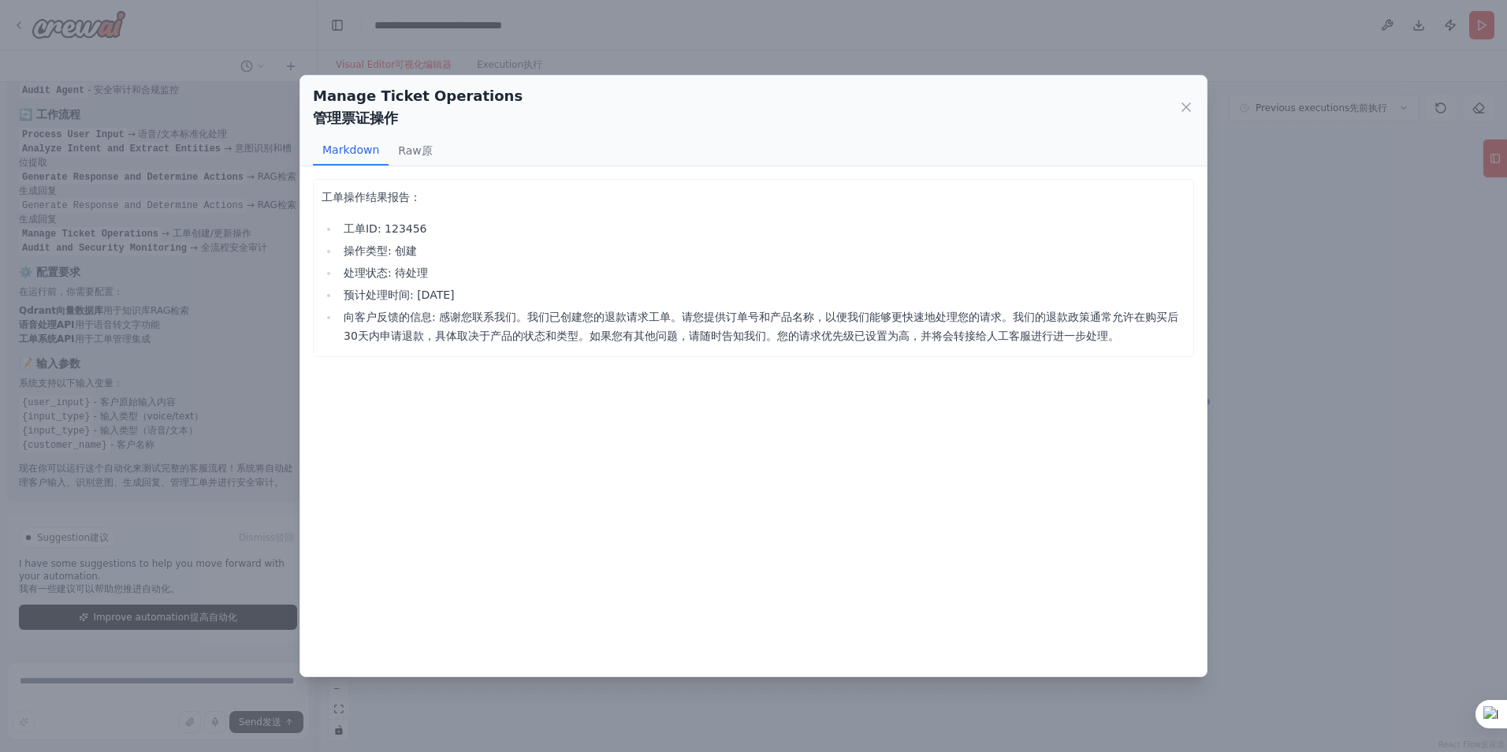
click at [1190, 516] on div "工单操作结果报告： 工单ID: 123456 操作类型: 创建 处理状态: 待处理 预计处理时间: [DATE] 向客户反馈的信息: 感谢您联系我们。我们已创…" at bounding box center [753, 420] width 906 height 509
click at [1308, 493] on div "Manage Ticket Operations 管理票证操作 Markdown Raw 原 工单操作结果报告： 工单ID: 123456 操作类型: 创建 …" at bounding box center [753, 376] width 1507 height 752
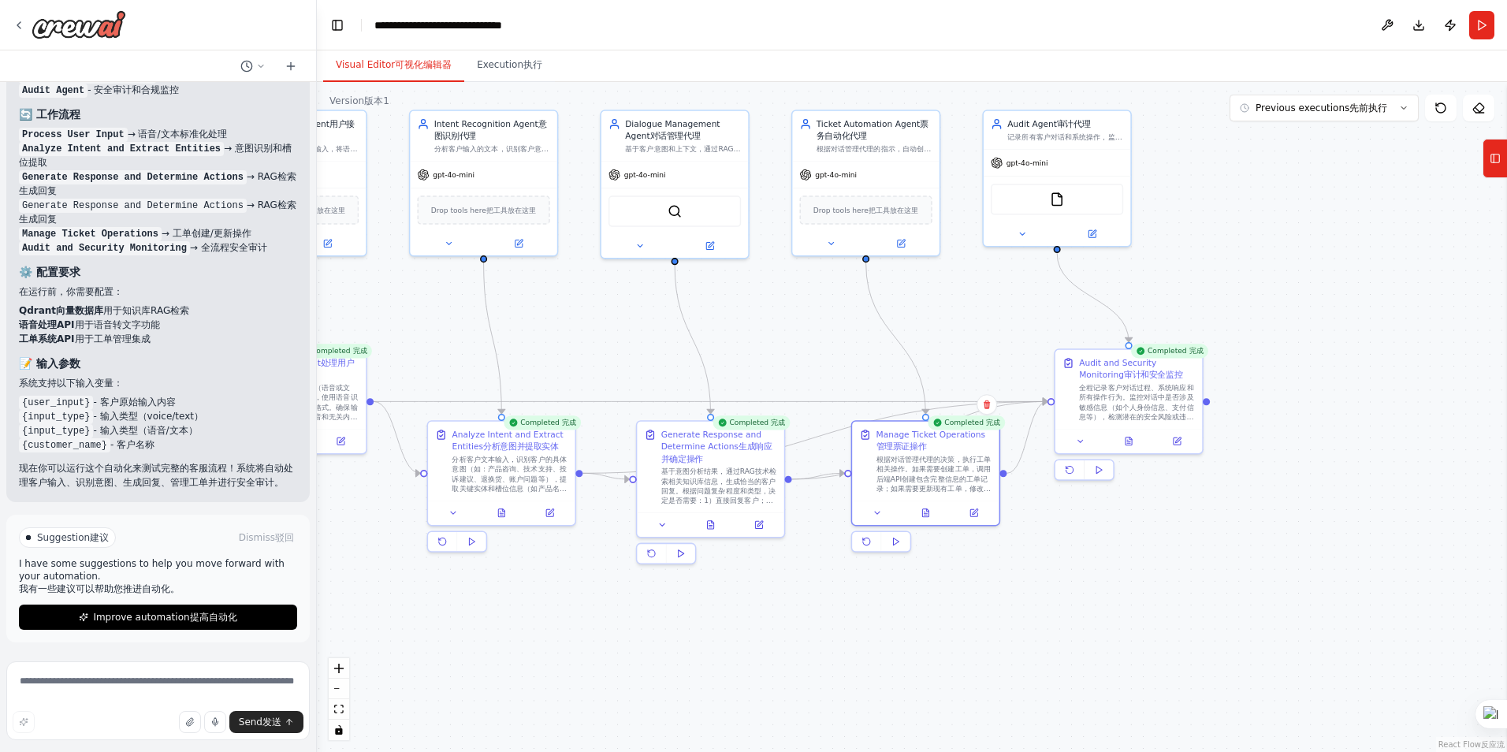
drag, startPoint x: 1011, startPoint y: 577, endPoint x: 1092, endPoint y: 556, distance: 83.0
click at [1092, 556] on div ".deletable-edge-delete-btn { width: 20px; height: 20px; border: 0px solid #ffff…" at bounding box center [912, 417] width 1190 height 670
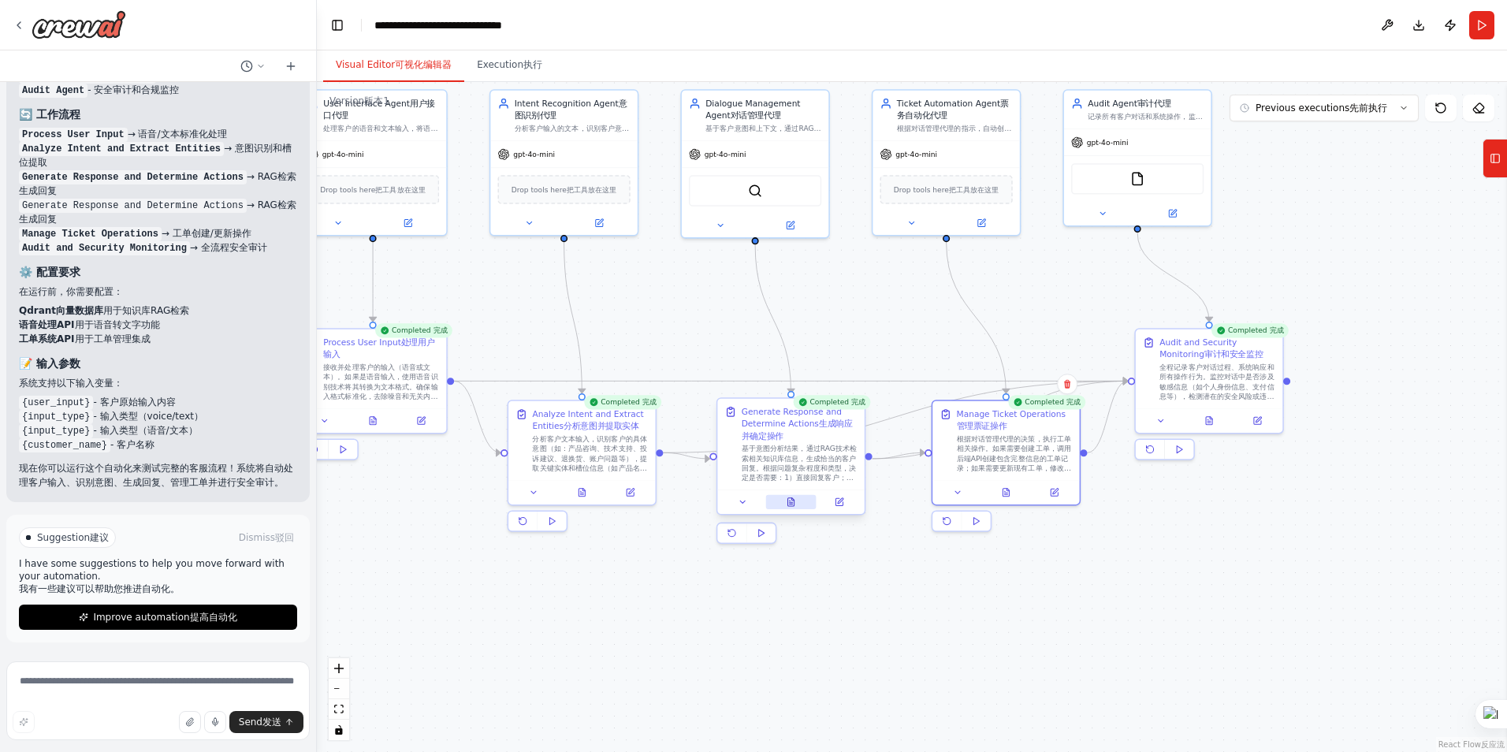
click at [791, 499] on icon at bounding box center [791, 502] width 6 height 8
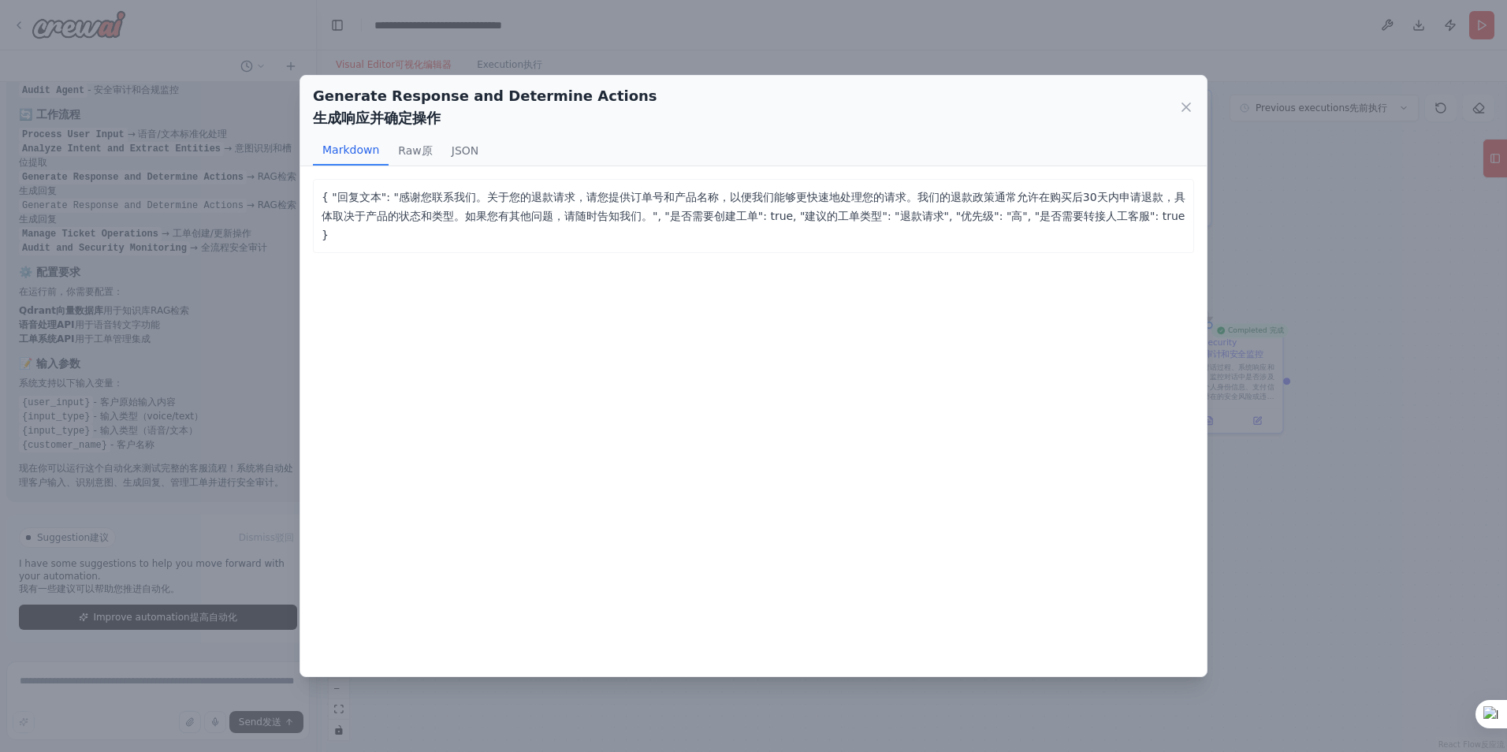
click at [1283, 553] on div "Generate Response and Determine Actions 生成响应并确定操作 Markdown Raw 原 JSON { "回复文本":…" at bounding box center [753, 376] width 1507 height 752
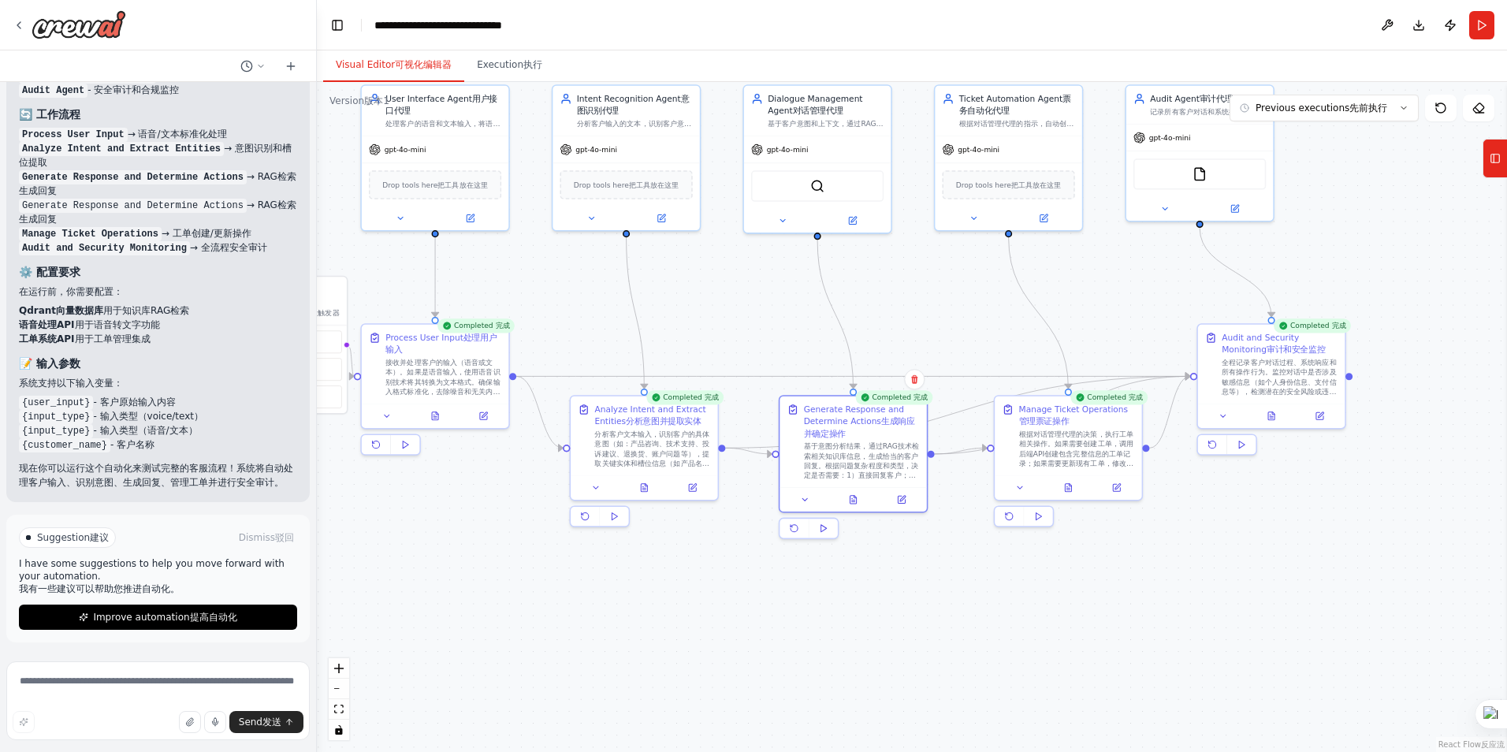
drag, startPoint x: 947, startPoint y: 604, endPoint x: 1056, endPoint y: 603, distance: 109.6
click at [1056, 603] on div ".deletable-edge-delete-btn { width: 20px; height: 20px; border: 0px solid #ffff…" at bounding box center [912, 417] width 1190 height 670
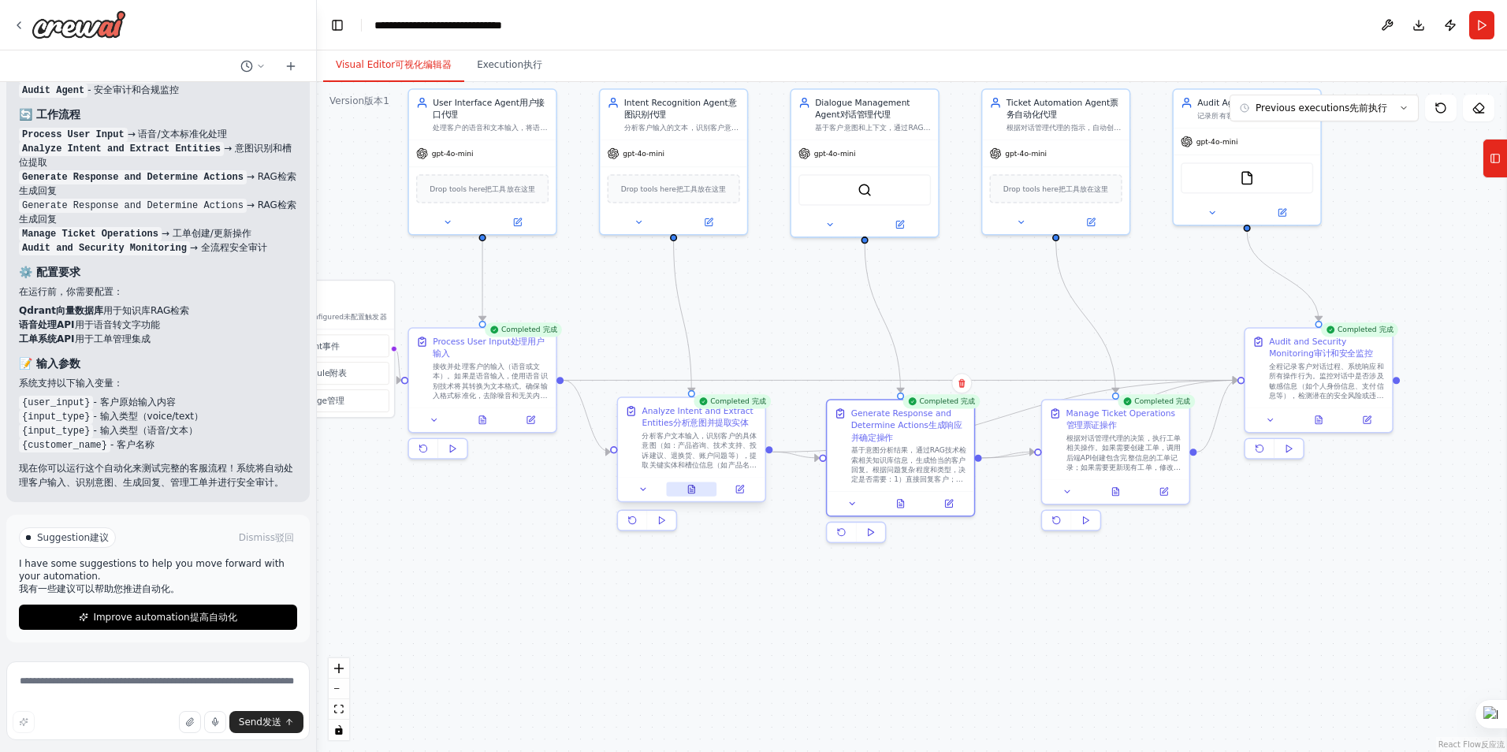
click at [692, 491] on icon at bounding box center [691, 491] width 3 height 0
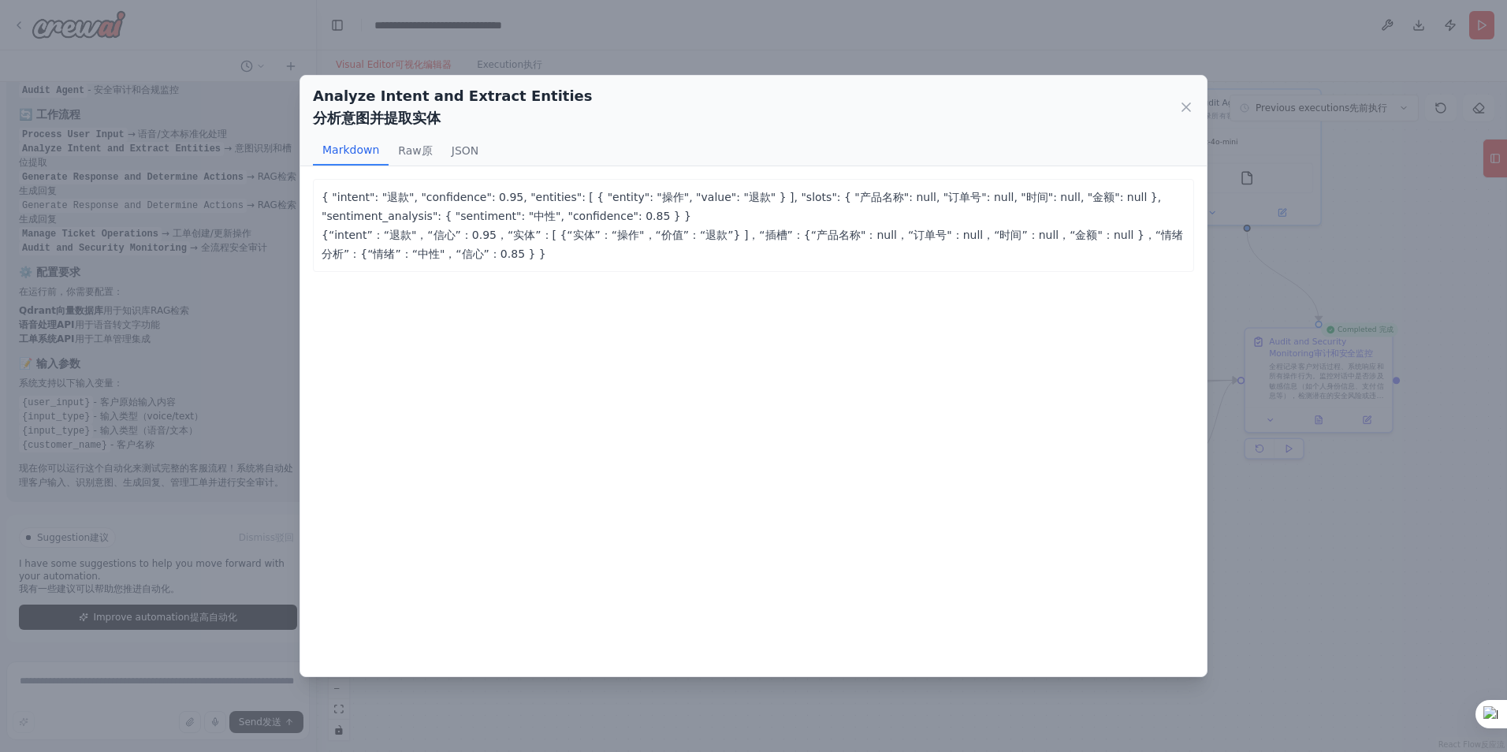
click at [1181, 606] on div "{ "intent": "退款", "confidence": 0.95, "entities": [ { "entity": "操作", "value": …" at bounding box center [753, 420] width 906 height 509
click at [1181, 106] on icon at bounding box center [1186, 107] width 16 height 16
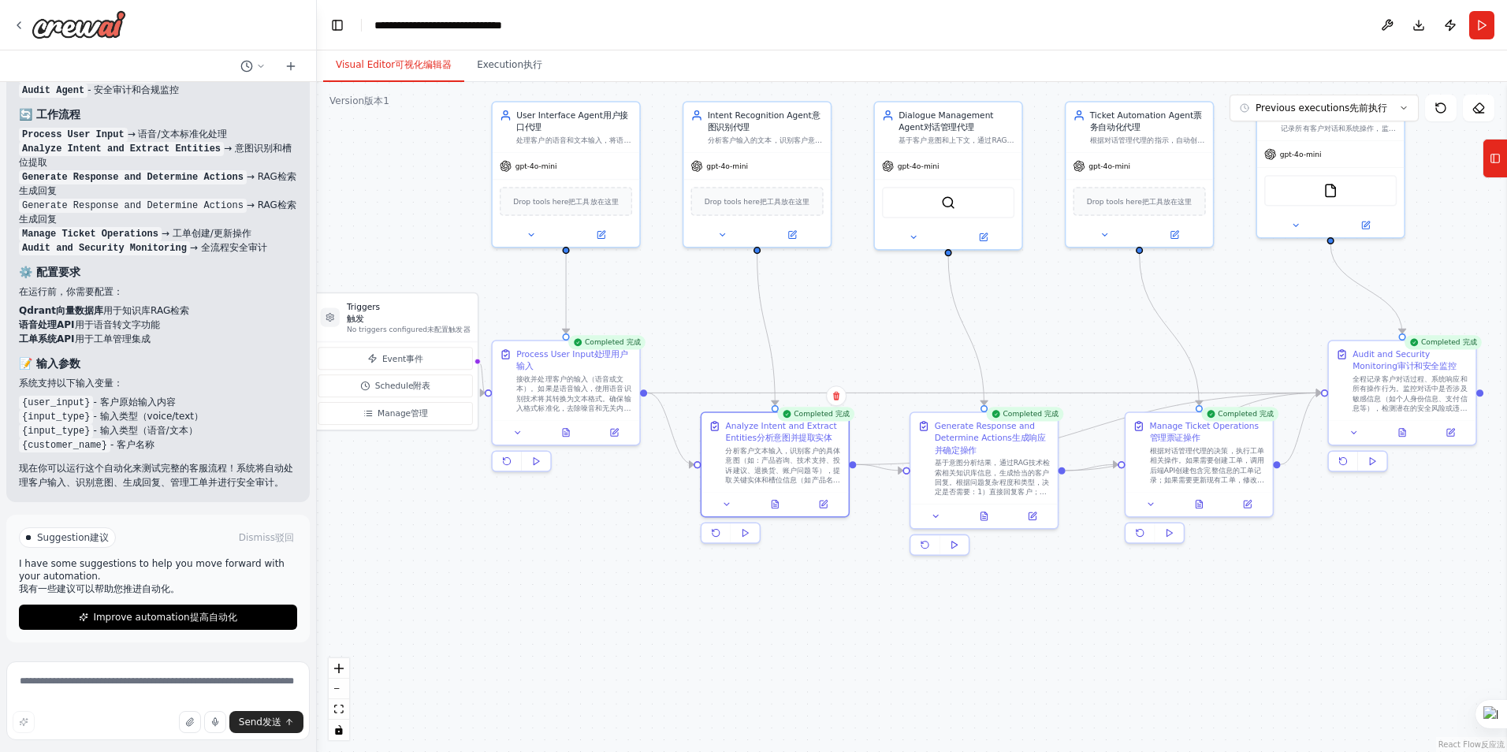
drag, startPoint x: 785, startPoint y: 602, endPoint x: 920, endPoint y: 627, distance: 137.1
click at [921, 627] on div ".deletable-edge-delete-btn { width: 20px; height: 20px; border: 0px solid #ffff…" at bounding box center [912, 417] width 1190 height 670
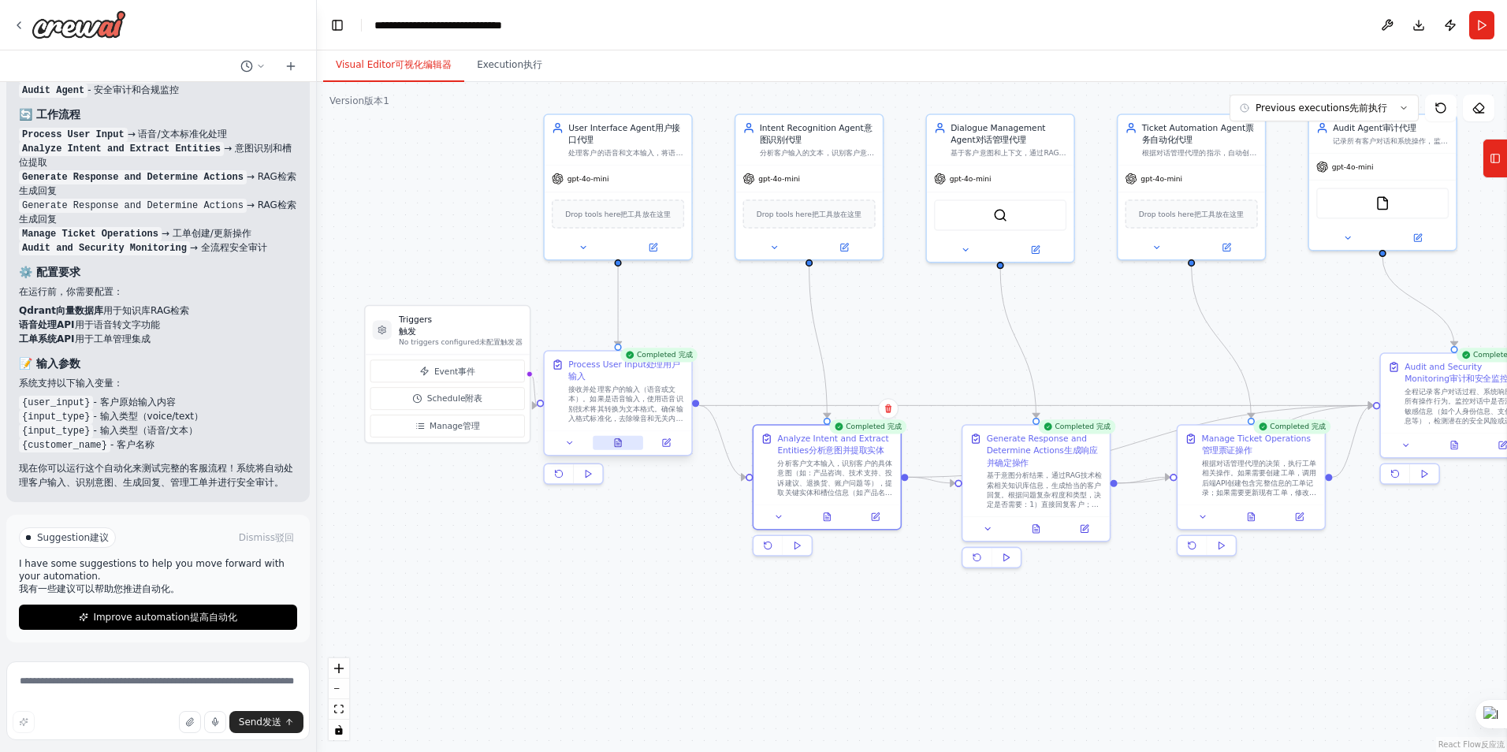
click at [619, 445] on icon at bounding box center [617, 445] width 3 height 0
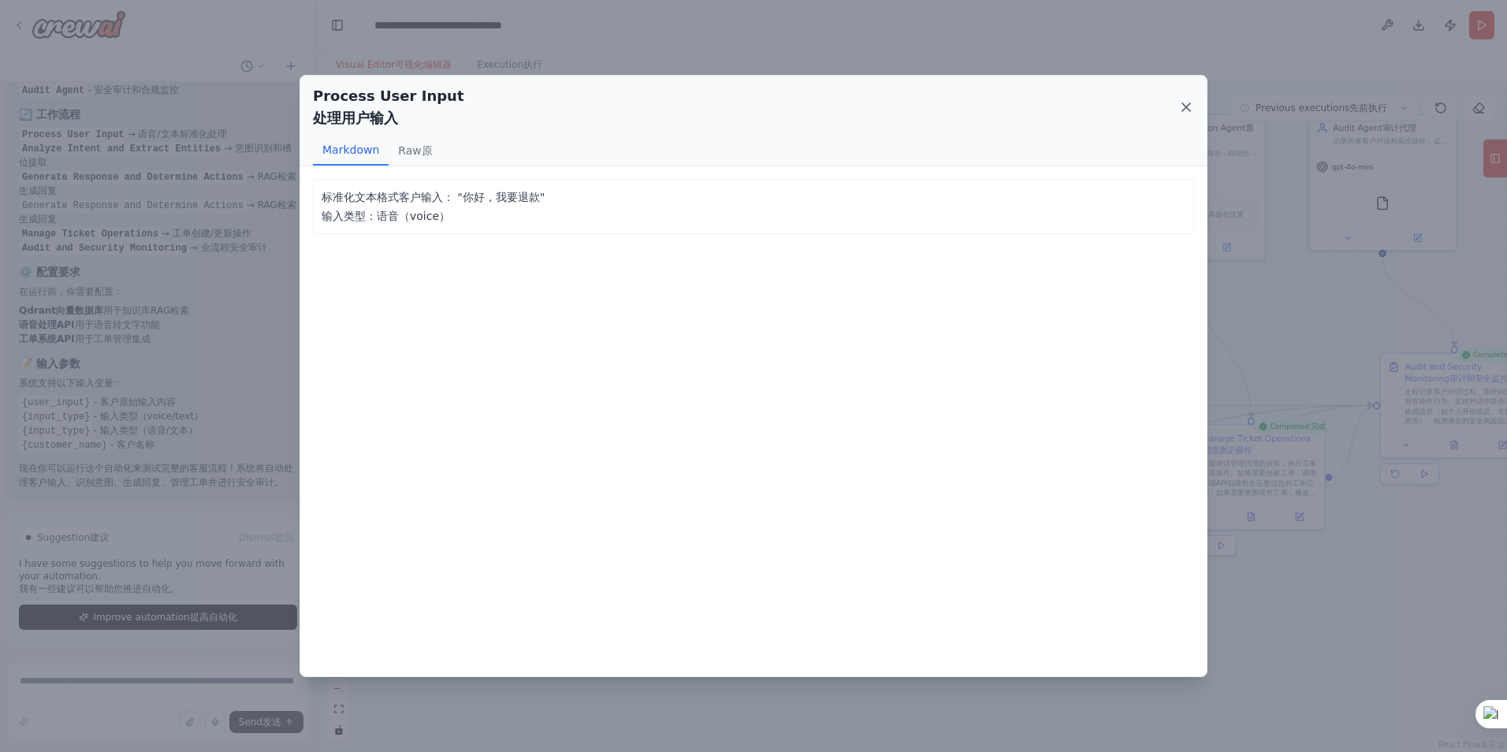
click at [1181, 110] on icon at bounding box center [1186, 107] width 16 height 16
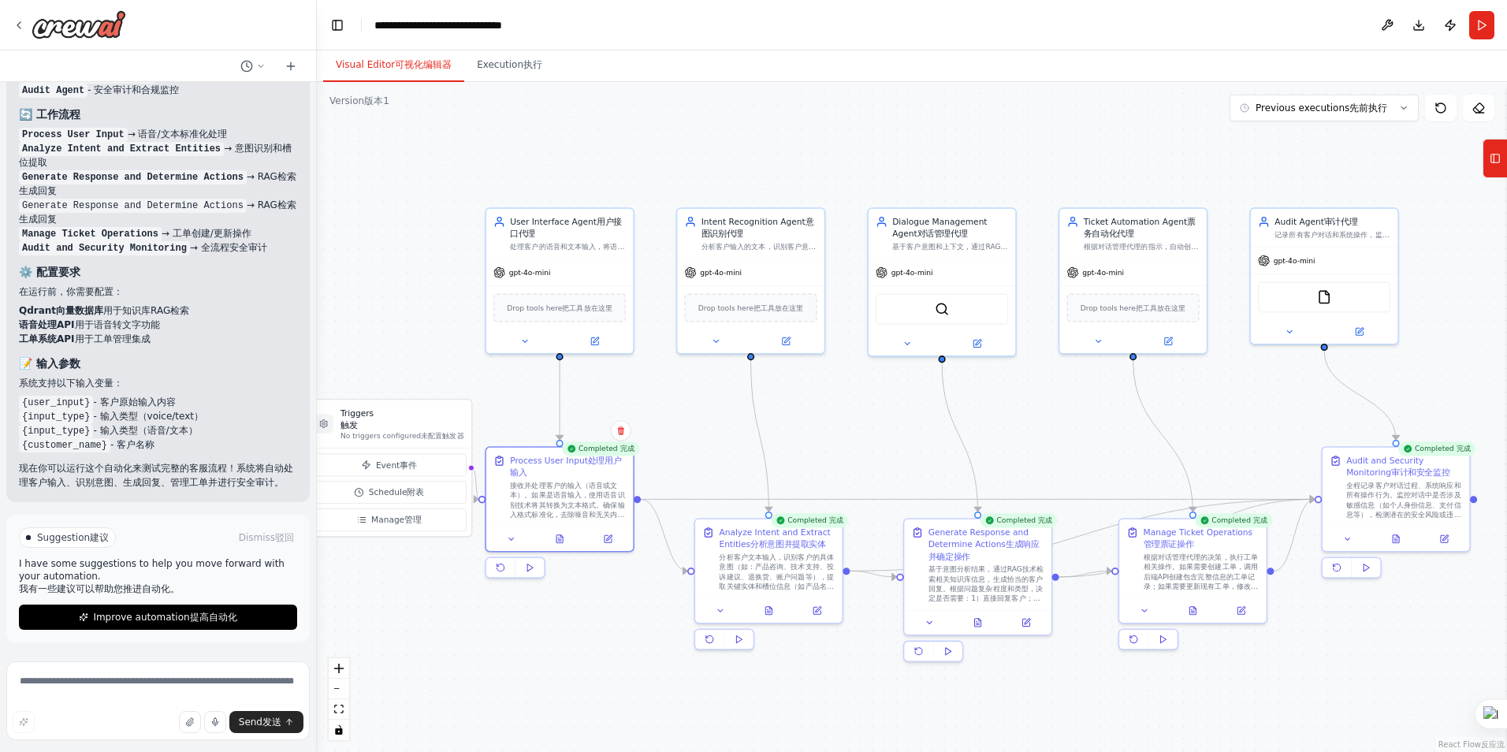
drag, startPoint x: 917, startPoint y: 344, endPoint x: 871, endPoint y: 424, distance: 92.2
click at [862, 430] on div ".deletable-edge-delete-btn { width: 20px; height: 20px; border: 0px solid #ffff…" at bounding box center [912, 417] width 1190 height 670
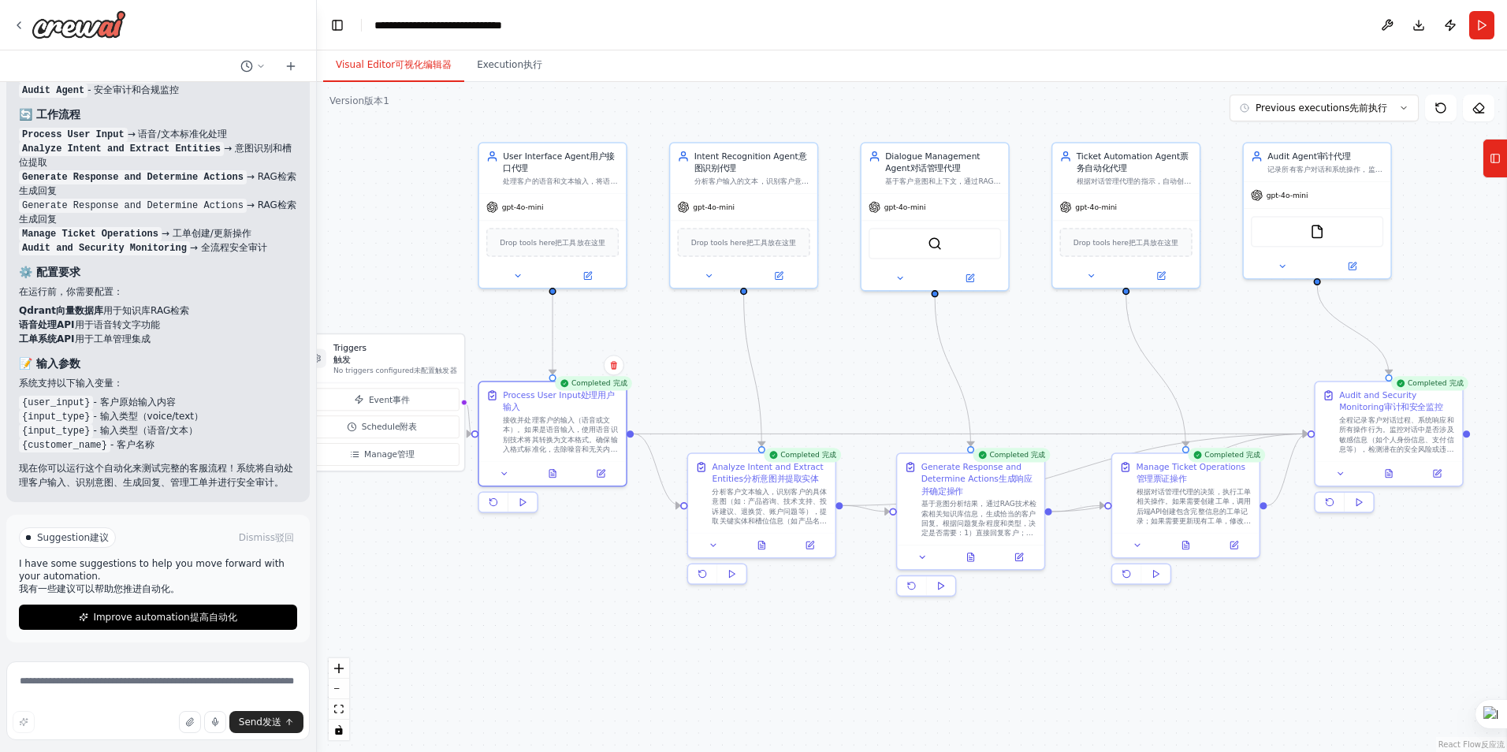
drag, startPoint x: 997, startPoint y: 396, endPoint x: 988, endPoint y: 339, distance: 58.3
click at [988, 339] on div ".deletable-edge-delete-btn { width: 20px; height: 20px; border: 0px solid #ffff…" at bounding box center [912, 417] width 1190 height 670
click at [1418, 21] on button "Download" at bounding box center [1418, 25] width 25 height 28
click at [1457, 299] on div ".deletable-edge-delete-btn { width: 20px; height: 20px; border: 0px solid #ffff…" at bounding box center [912, 417] width 1190 height 670
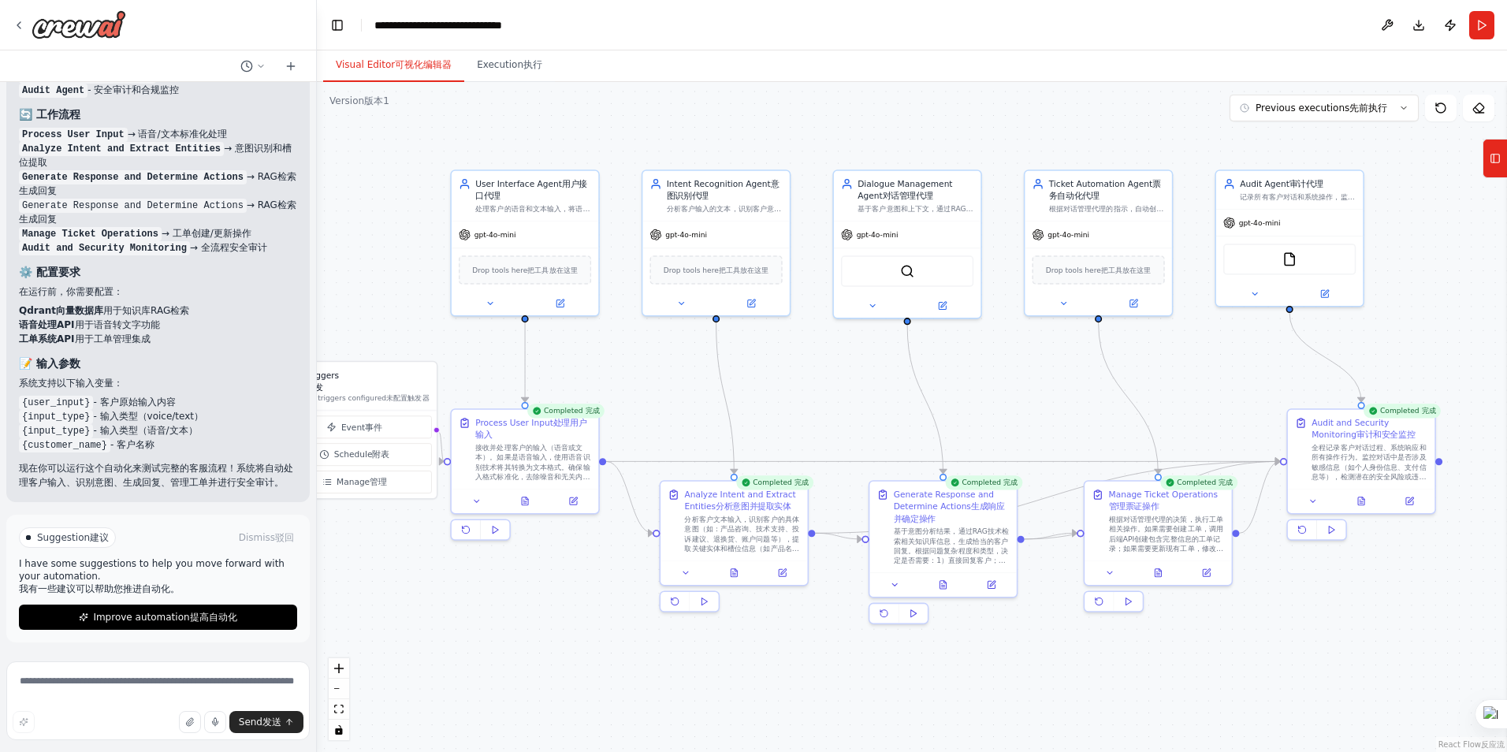
drag, startPoint x: 1261, startPoint y: 378, endPoint x: 1233, endPoint y: 406, distance: 39.0
click at [1233, 406] on div ".deletable-edge-delete-btn { width: 20px; height: 20px; border: 0px solid #ffff…" at bounding box center [912, 417] width 1190 height 670
click at [224, 608] on button "Improve automation 提高自动化" at bounding box center [158, 617] width 278 height 25
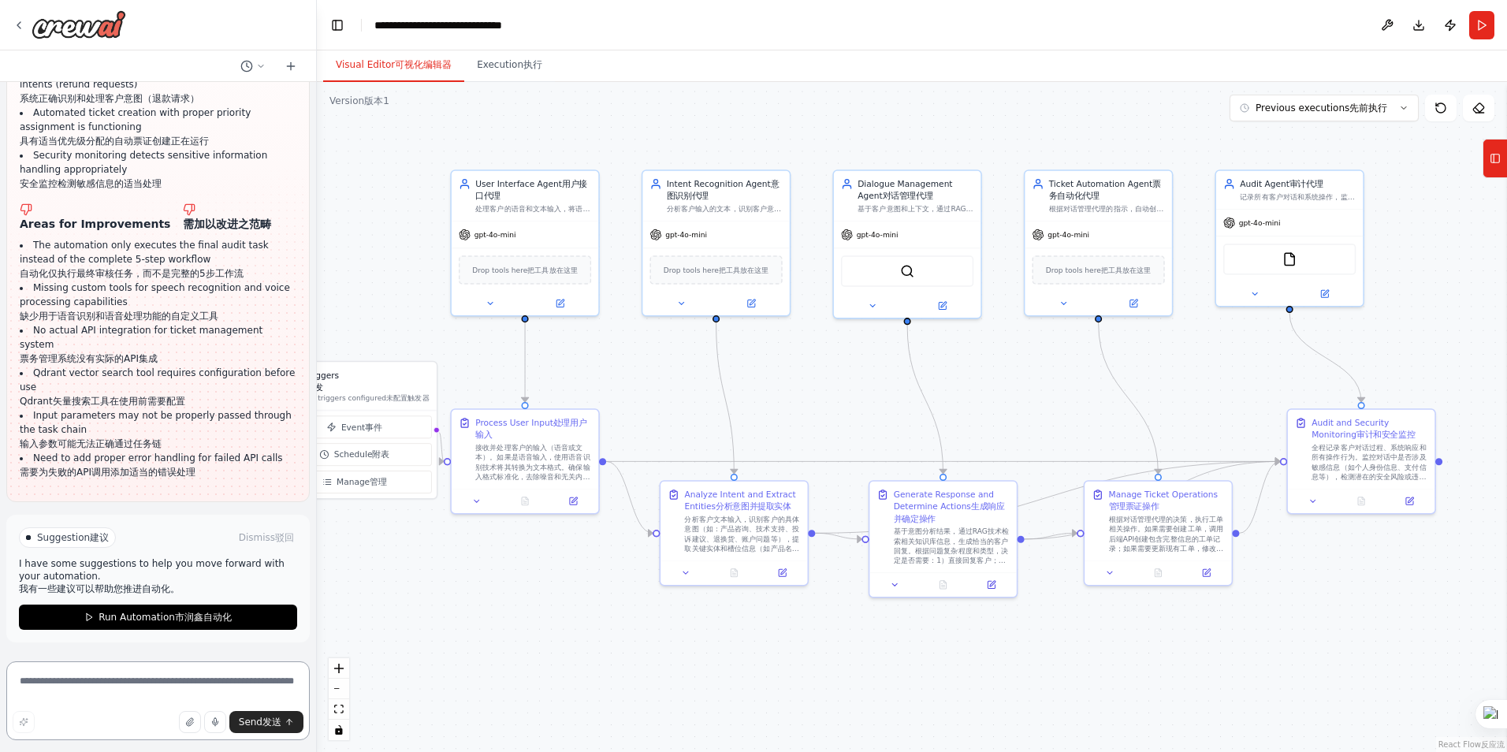
scroll to position [3538, 0]
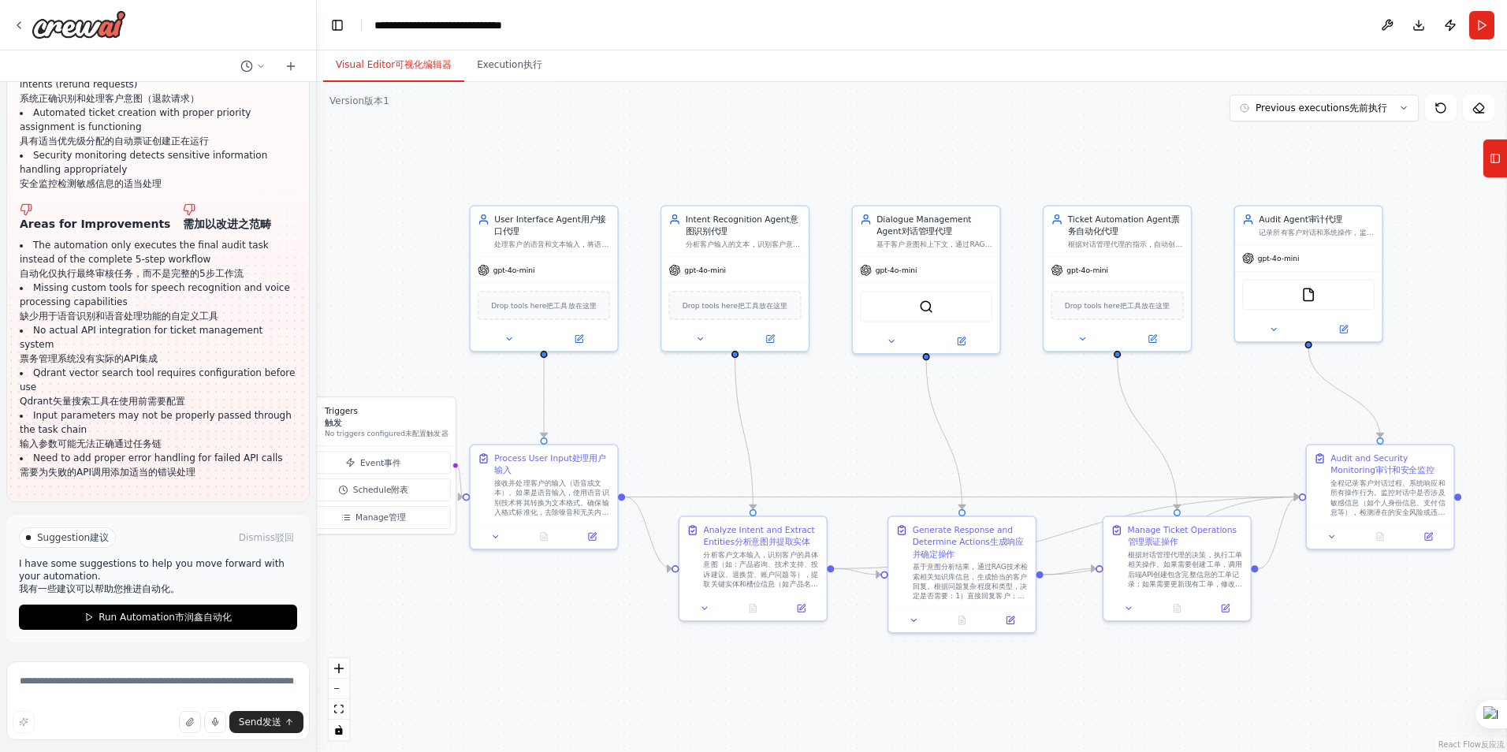
drag, startPoint x: 1038, startPoint y: 378, endPoint x: 1057, endPoint y: 414, distance: 40.2
click at [1057, 414] on div ".deletable-edge-delete-btn { width: 20px; height: 20px; border: 0px solid #ffff…" at bounding box center [912, 417] width 1190 height 670
